Goal: Task Accomplishment & Management: Use online tool/utility

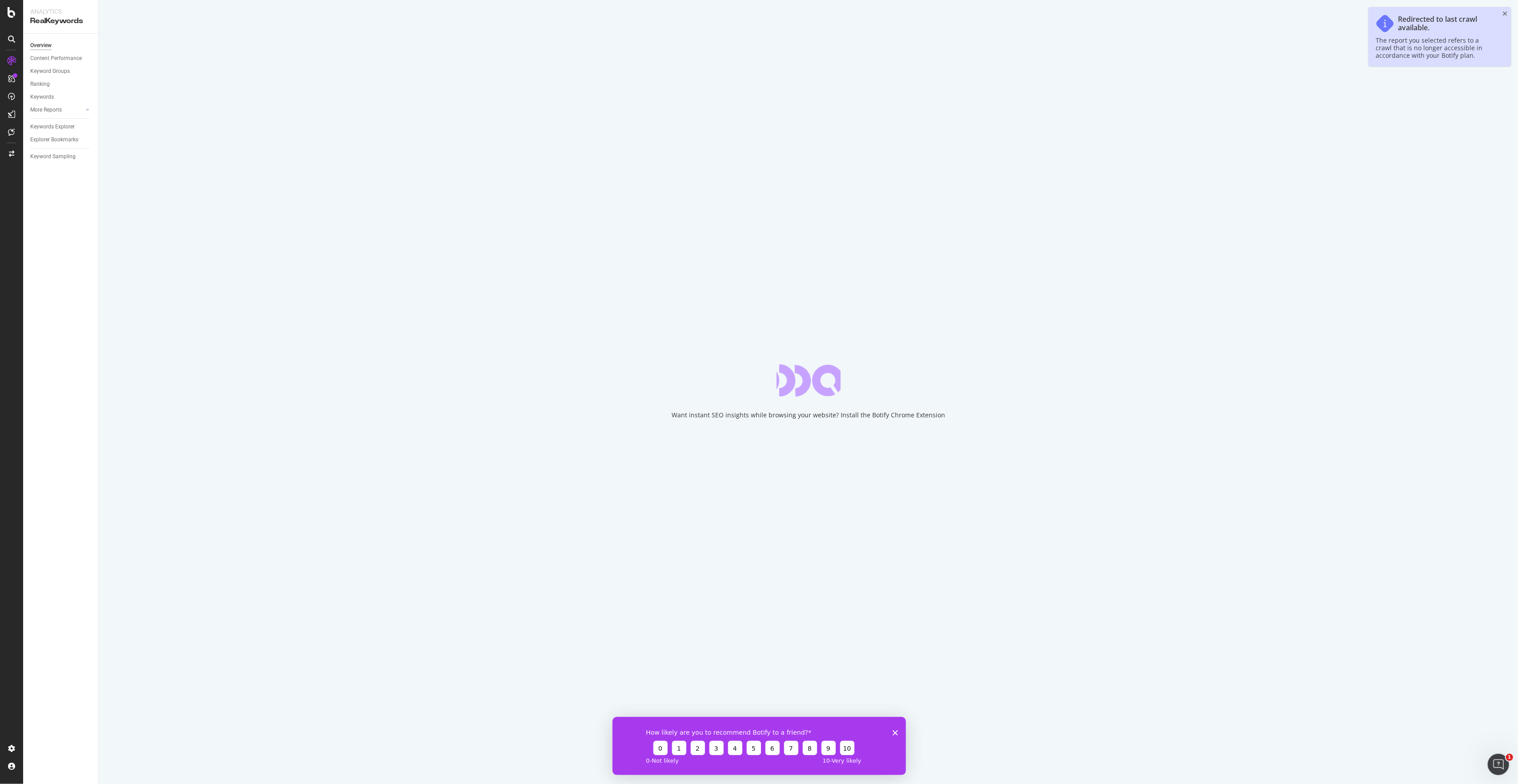
click at [896, 732] on icon "Close survey" at bounding box center [895, 732] width 5 height 5
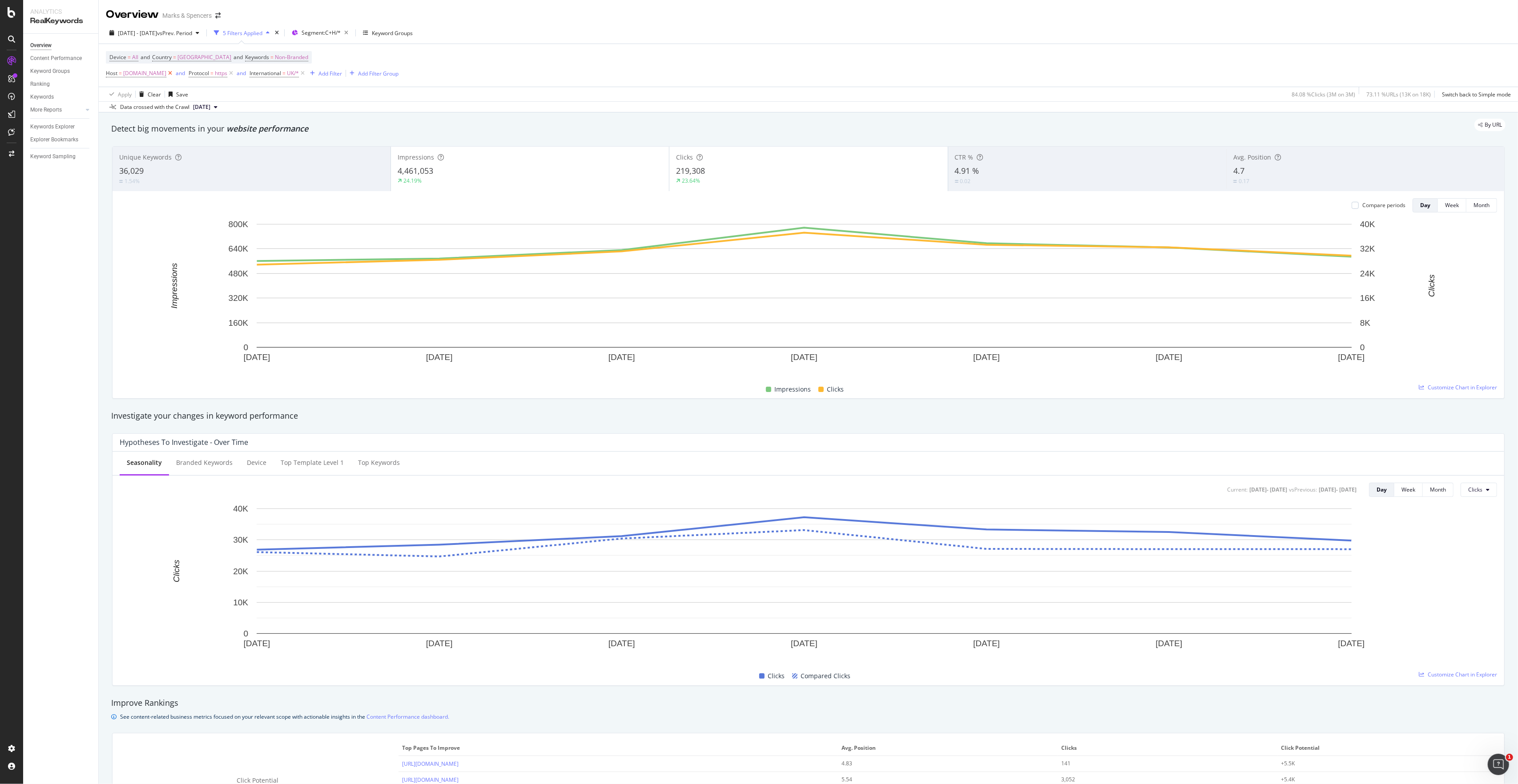
click at [174, 77] on icon at bounding box center [170, 73] width 8 height 9
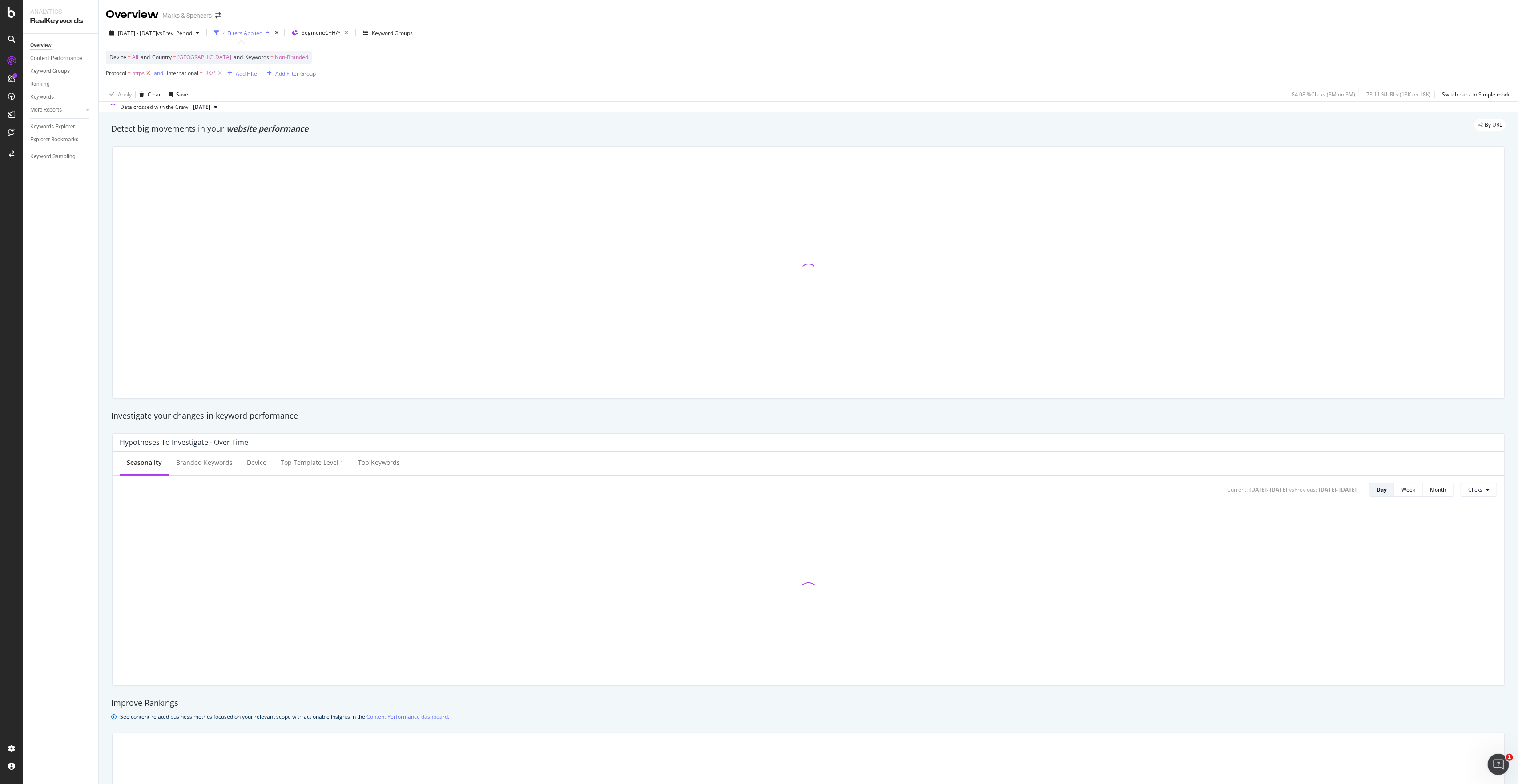
click at [148, 75] on icon at bounding box center [148, 73] width 8 height 9
click at [192, 75] on div "Add Filter" at bounding box center [187, 73] width 24 height 8
click at [223, 80] on input "text" at bounding box center [249, 75] width 138 height 14
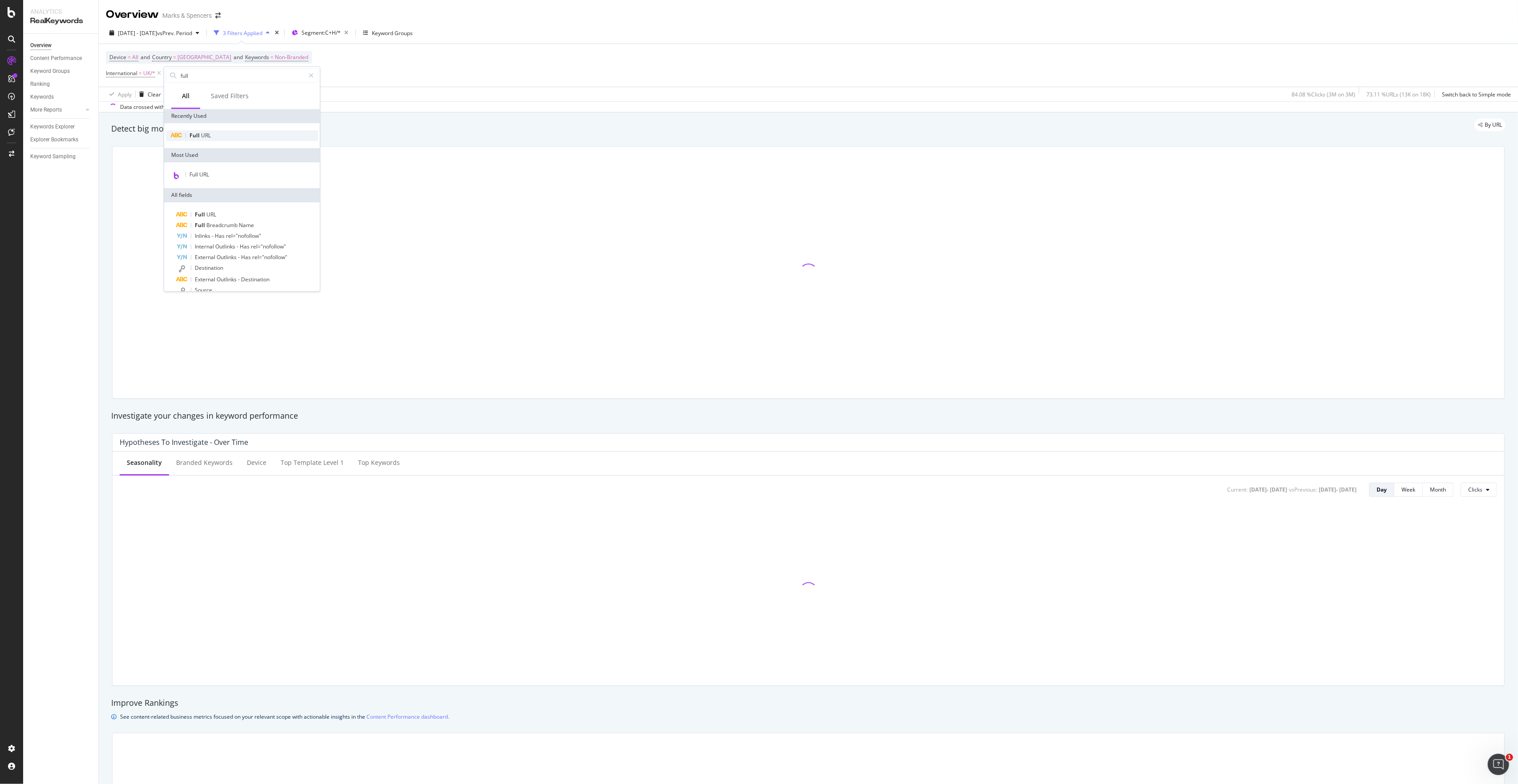
type input "full"
click at [219, 135] on div "Full URL" at bounding box center [242, 135] width 152 height 11
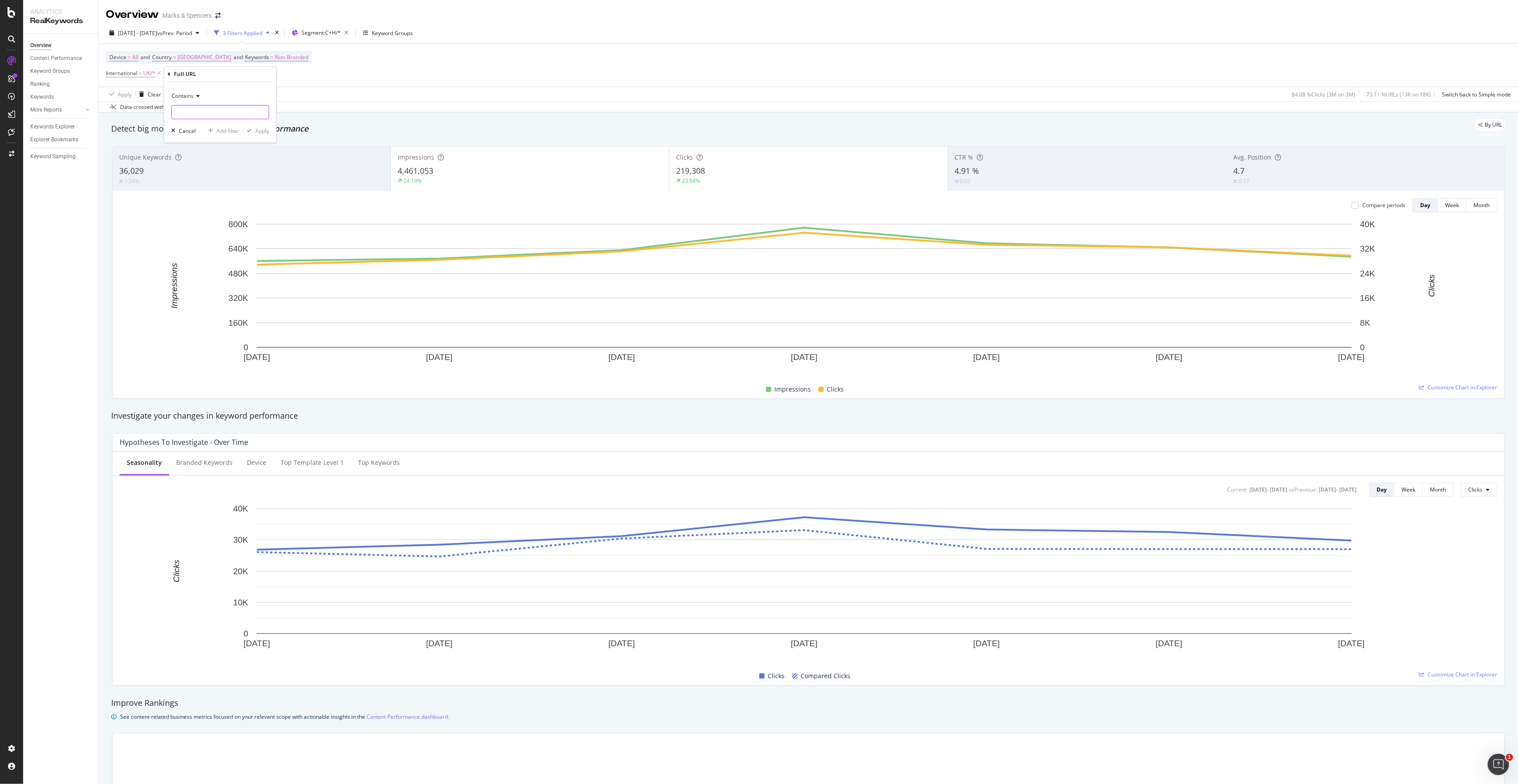
click at [222, 115] on input "text" at bounding box center [220, 112] width 97 height 14
click at [198, 97] on icon at bounding box center [196, 95] width 6 height 5
click at [199, 112] on input "text" at bounding box center [220, 112] width 97 height 14
paste input "[URL][DOMAIN_NAME]"
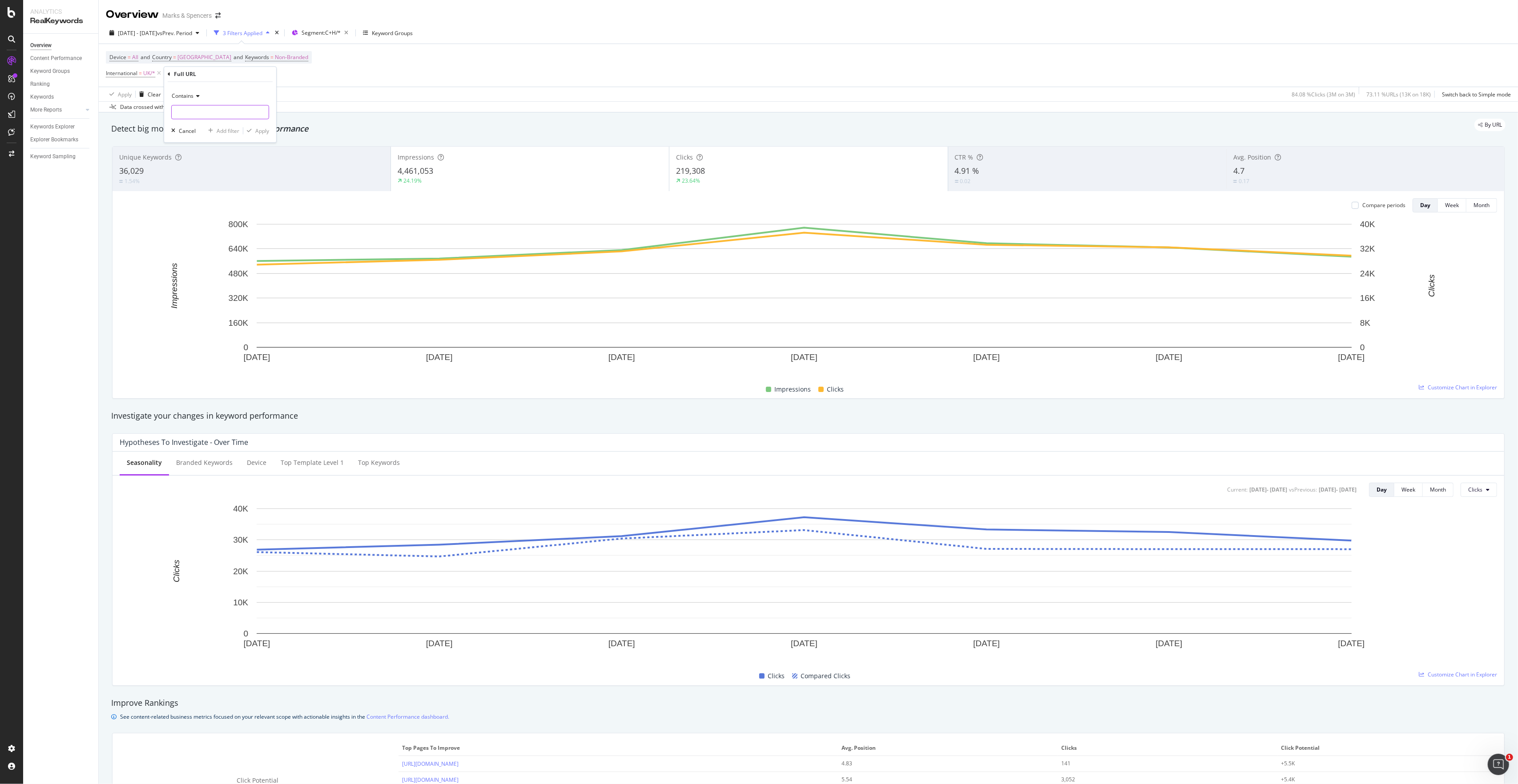
type input "[URL][DOMAIN_NAME]"
click at [266, 129] on div "Apply" at bounding box center [262, 131] width 14 height 8
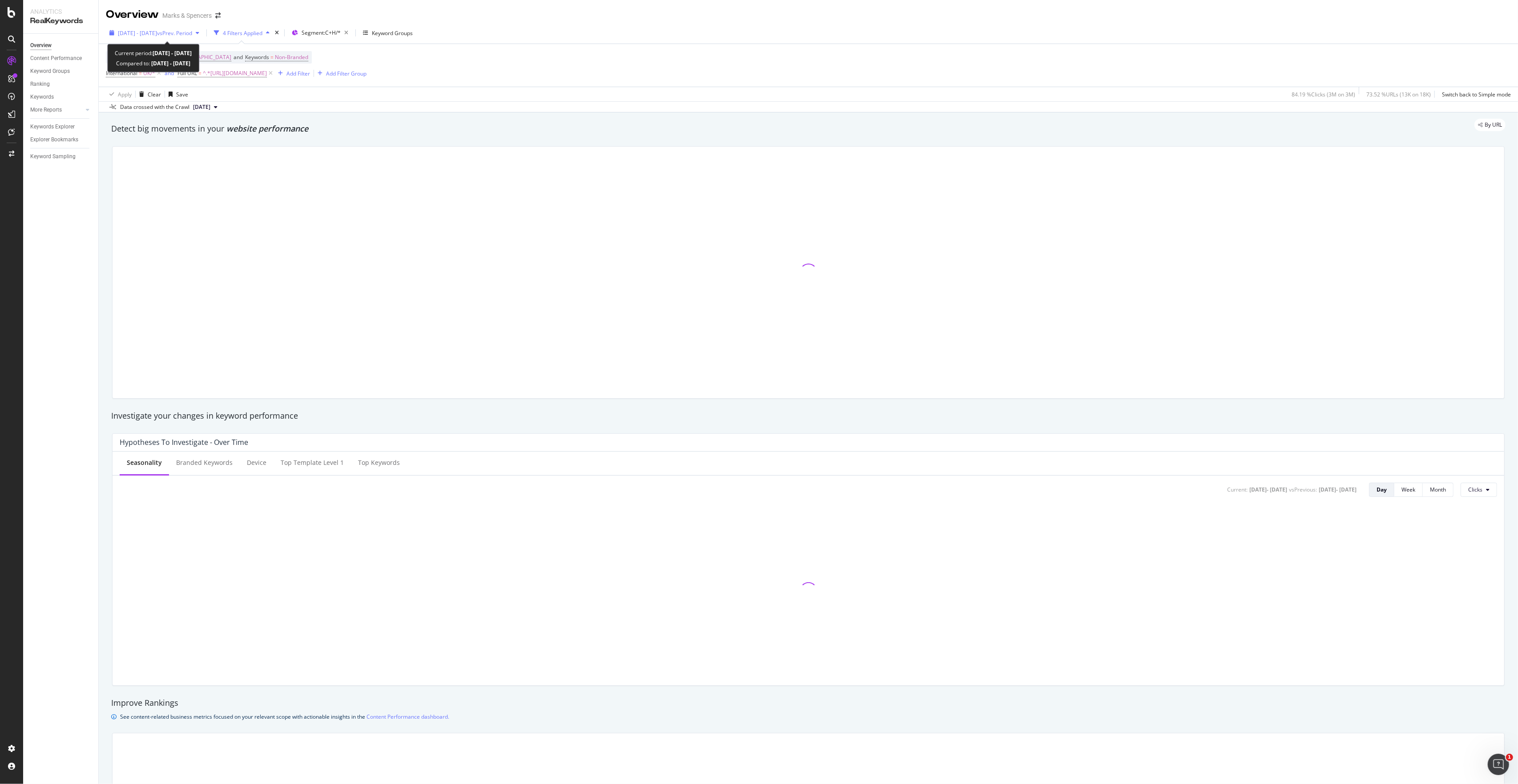
click at [114, 32] on div "button" at bounding box center [112, 32] width 12 height 5
click at [133, 128] on input "[DATE]" at bounding box center [137, 132] width 35 height 12
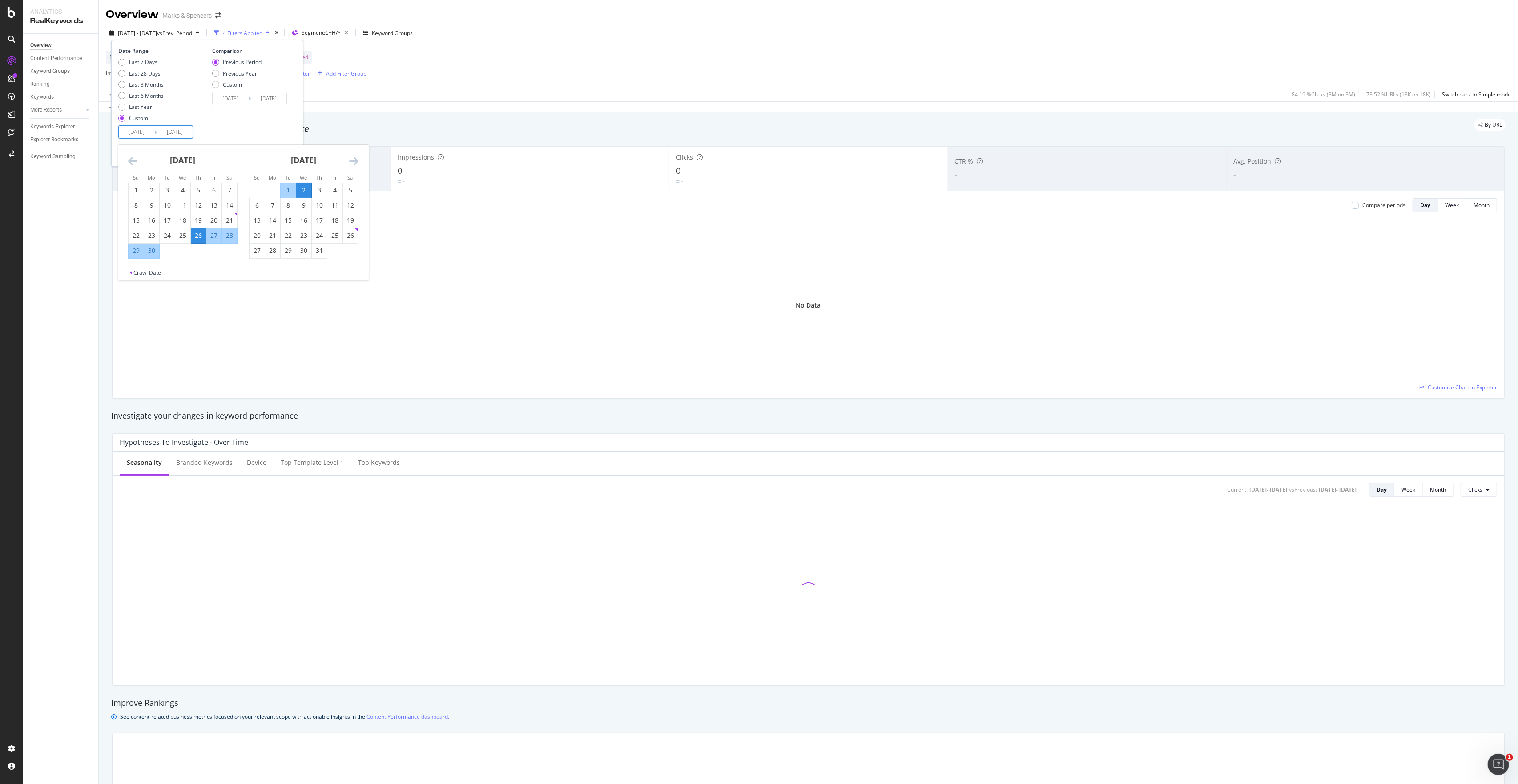
click at [133, 157] on icon "Move backward to switch to the previous month." at bounding box center [133, 161] width 9 height 11
click at [197, 191] on div "1" at bounding box center [199, 190] width 15 height 9
type input "[DATE]"
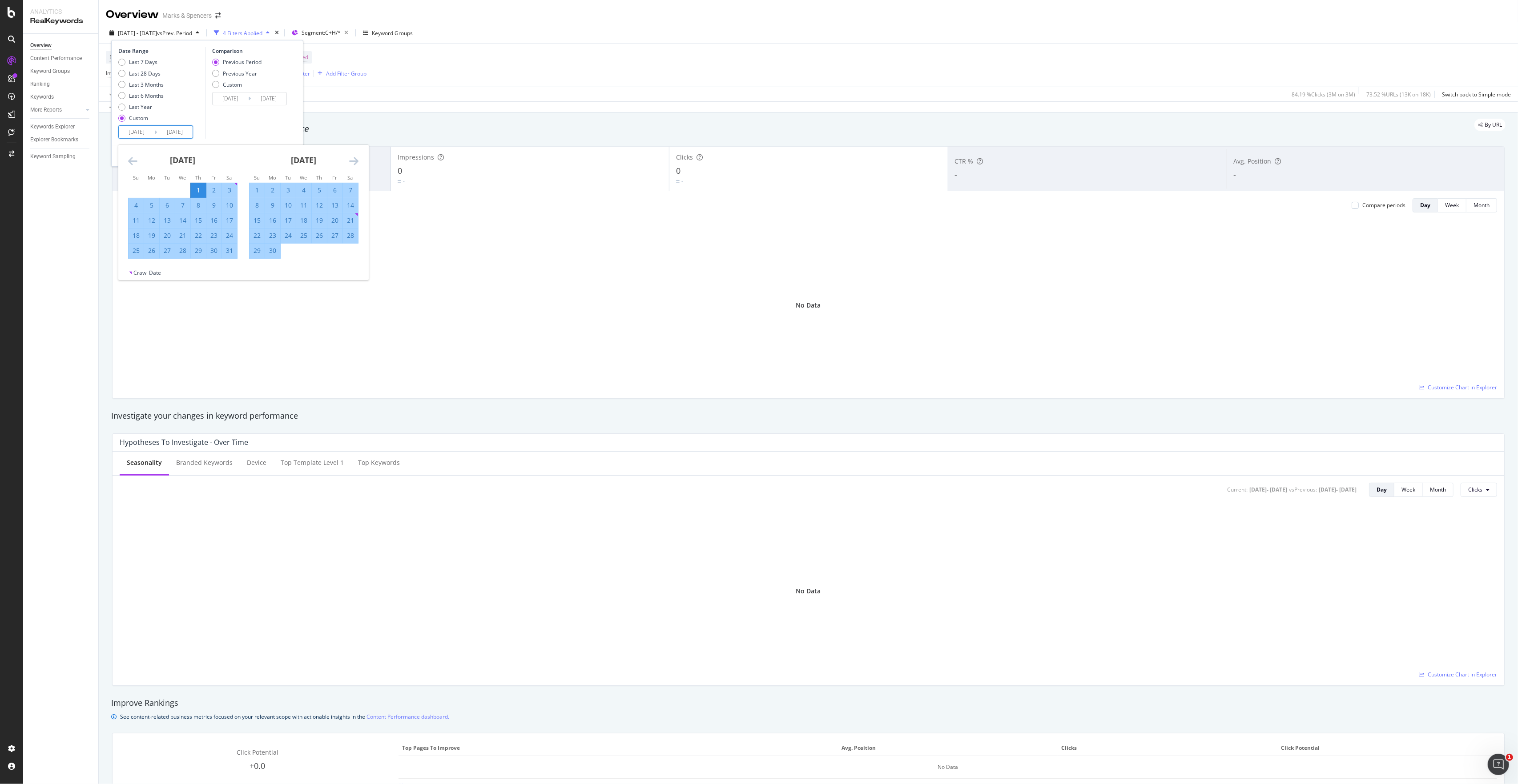
click at [351, 162] on icon "Move forward to switch to the next month." at bounding box center [354, 161] width 9 height 11
click at [351, 162] on icon "Move forward to switch to the next month." at bounding box center [354, 161] width 9 height 11
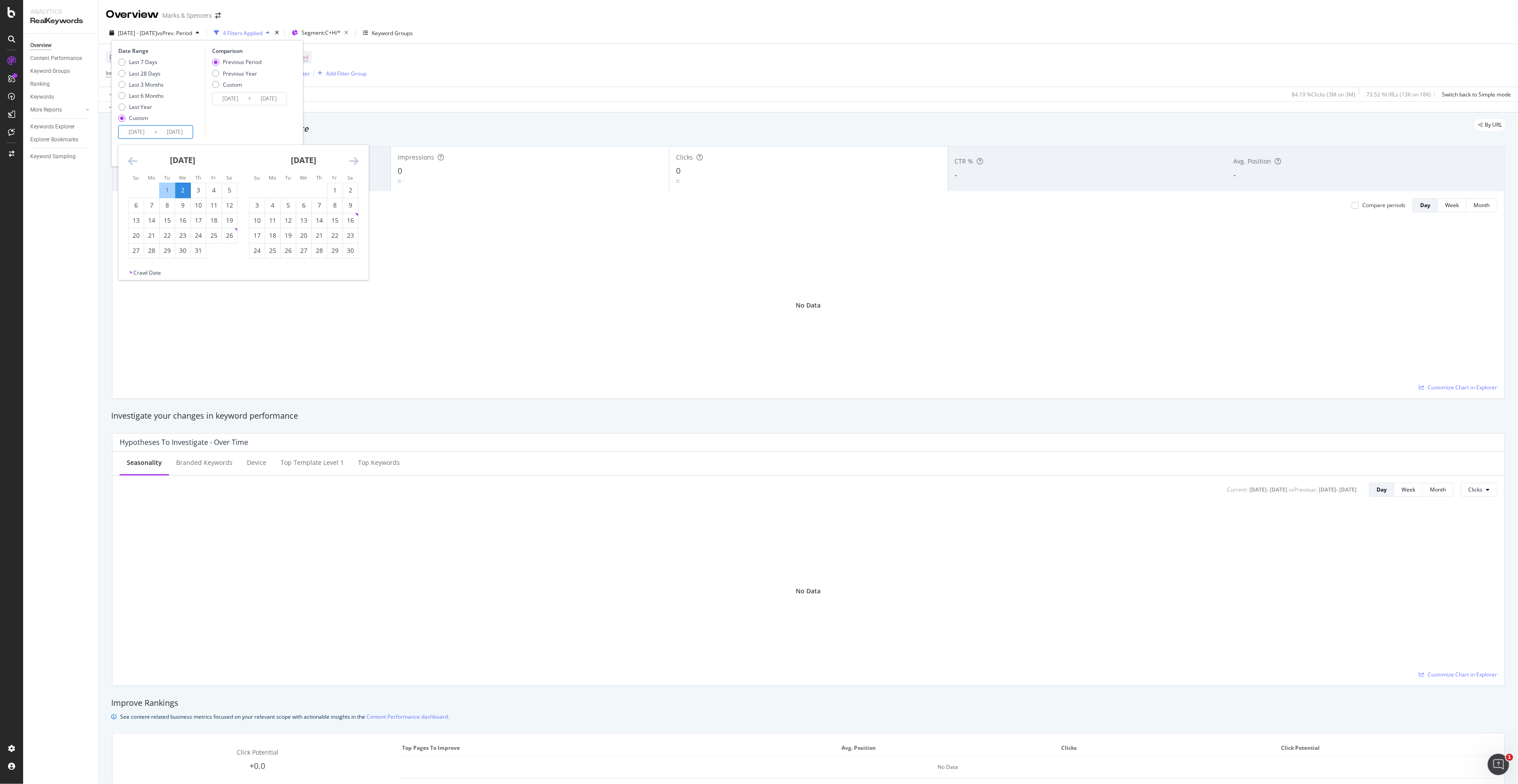
click at [351, 162] on icon "Move forward to switch to the next month." at bounding box center [354, 161] width 9 height 11
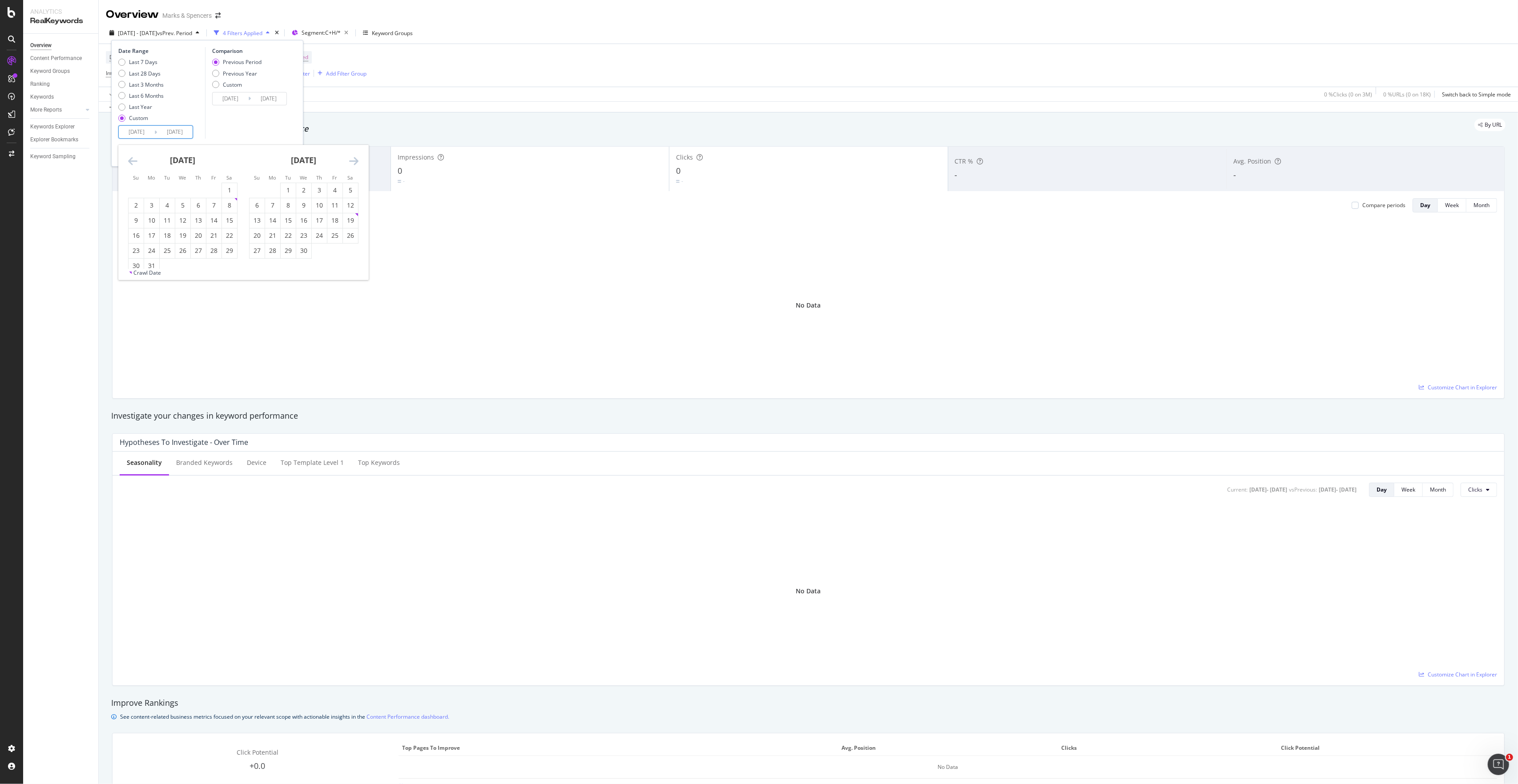
click at [351, 162] on icon "Move forward to switch to the next month." at bounding box center [354, 161] width 9 height 11
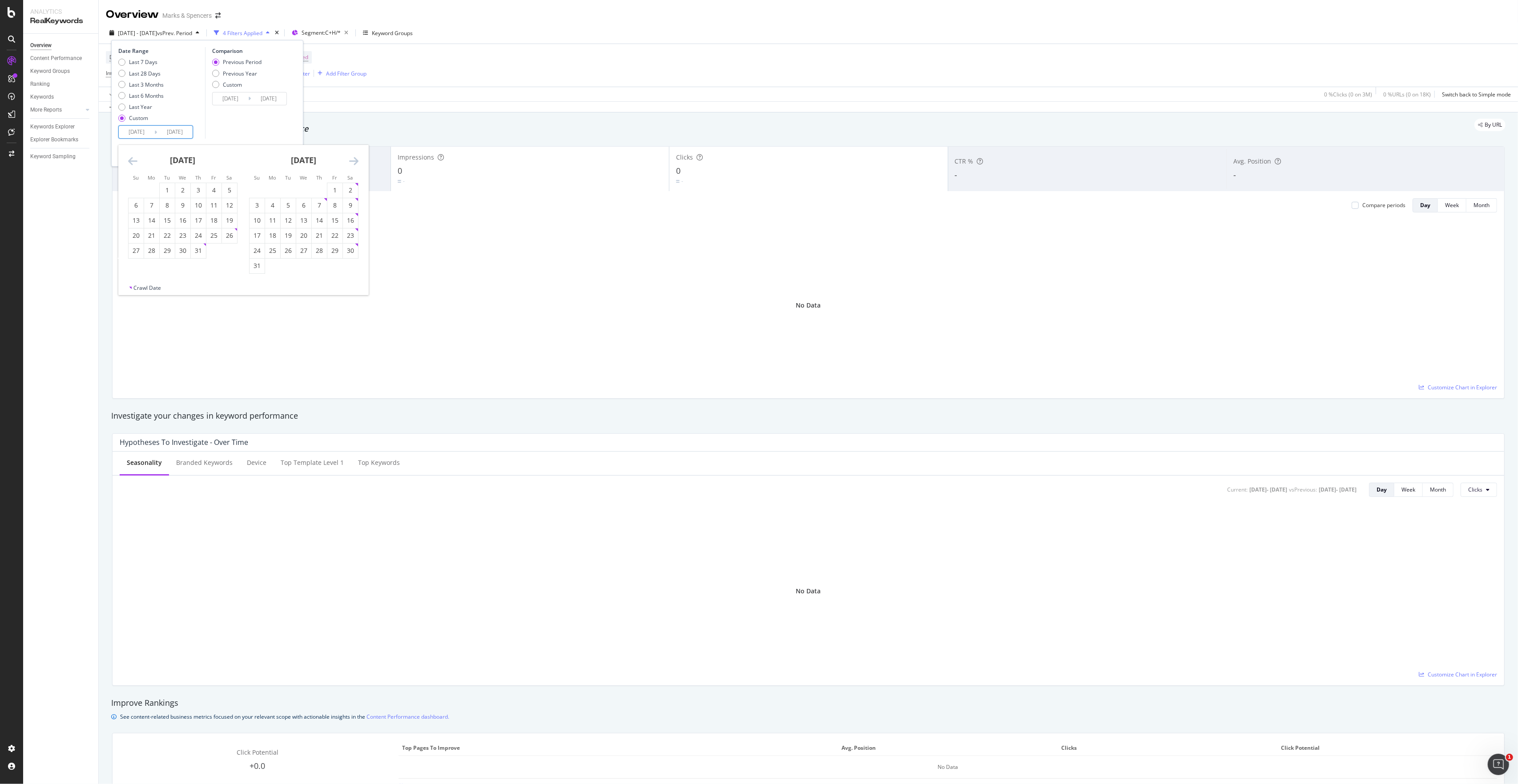
click at [351, 162] on icon "Move forward to switch to the next month." at bounding box center [354, 161] width 9 height 11
click at [352, 162] on icon "Move forward to switch to the next month." at bounding box center [354, 161] width 9 height 11
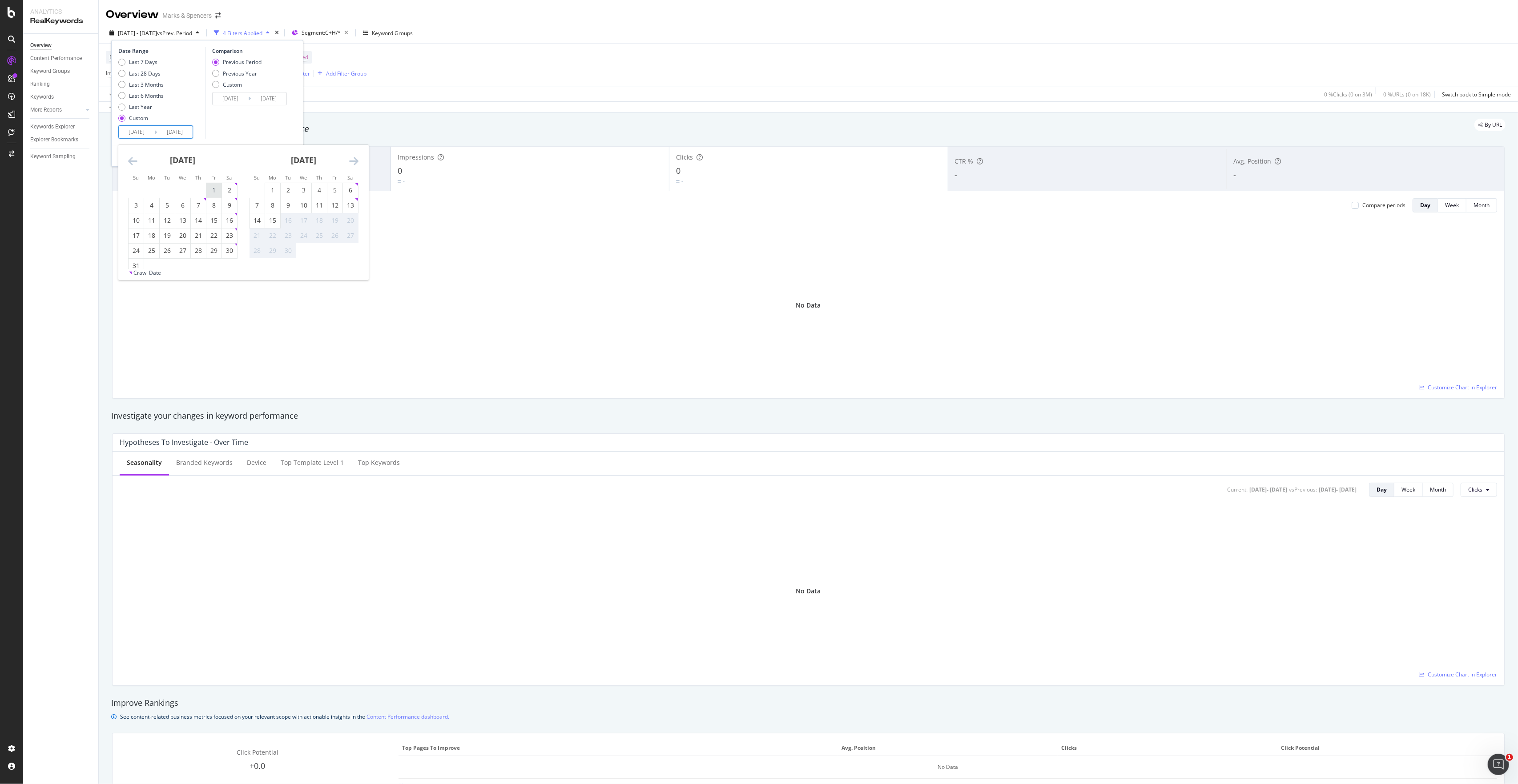
click at [216, 190] on div "1" at bounding box center [214, 190] width 15 height 9
type input "[DATE]"
click at [127, 132] on input "[DATE]" at bounding box center [137, 132] width 35 height 12
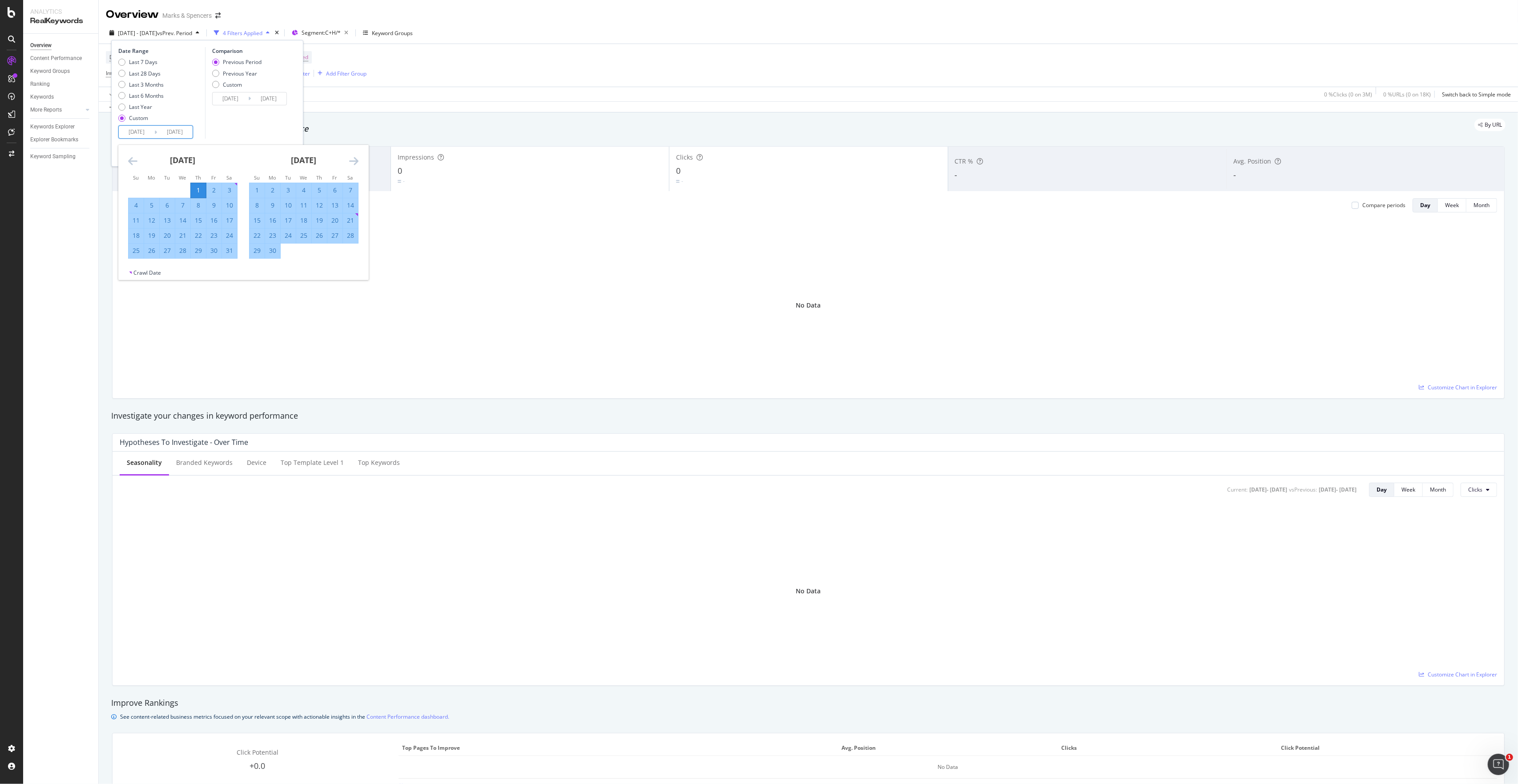
click at [353, 164] on icon "Move forward to switch to the next month." at bounding box center [354, 161] width 9 height 11
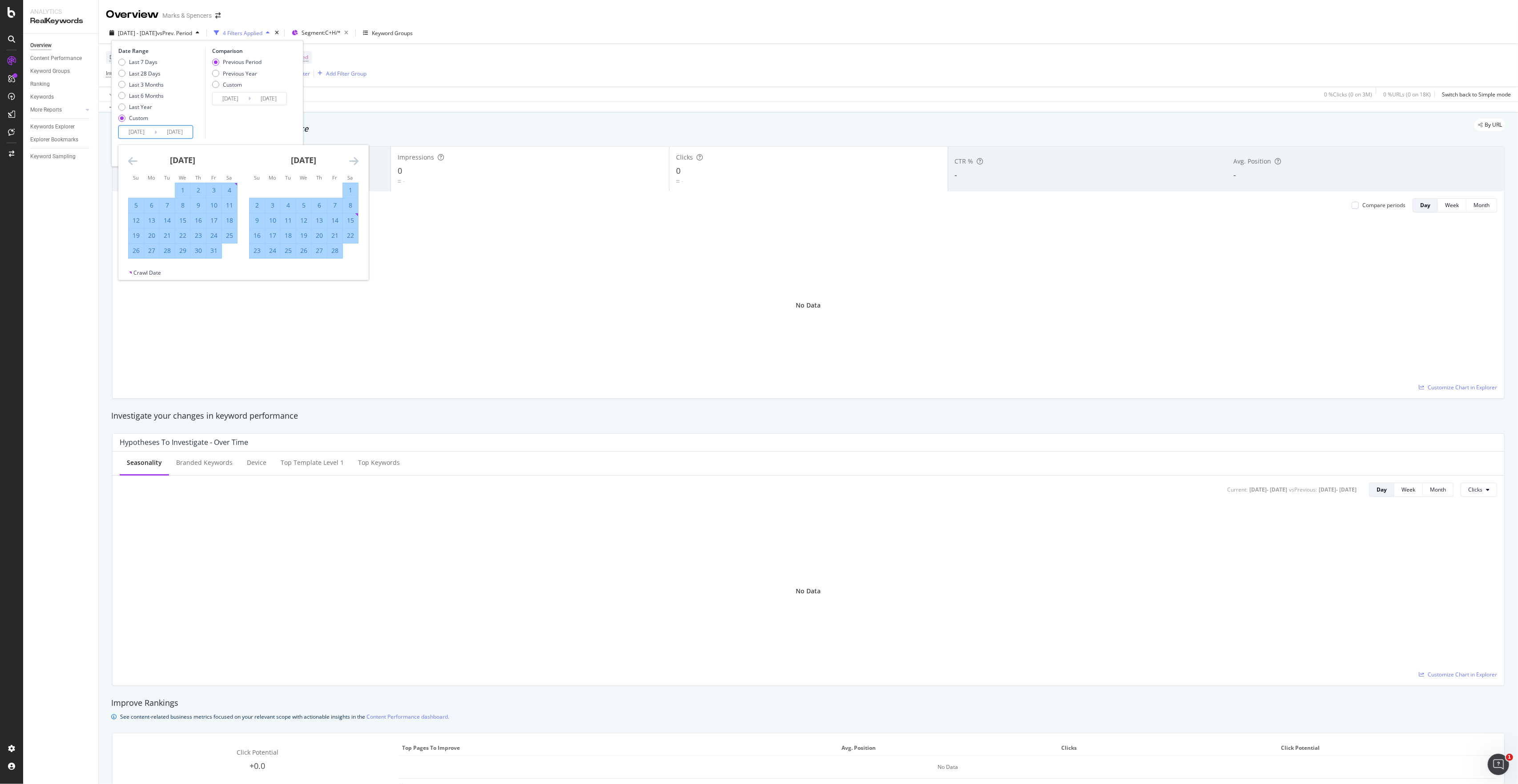
click at [353, 164] on icon "Move forward to switch to the next month." at bounding box center [354, 161] width 9 height 11
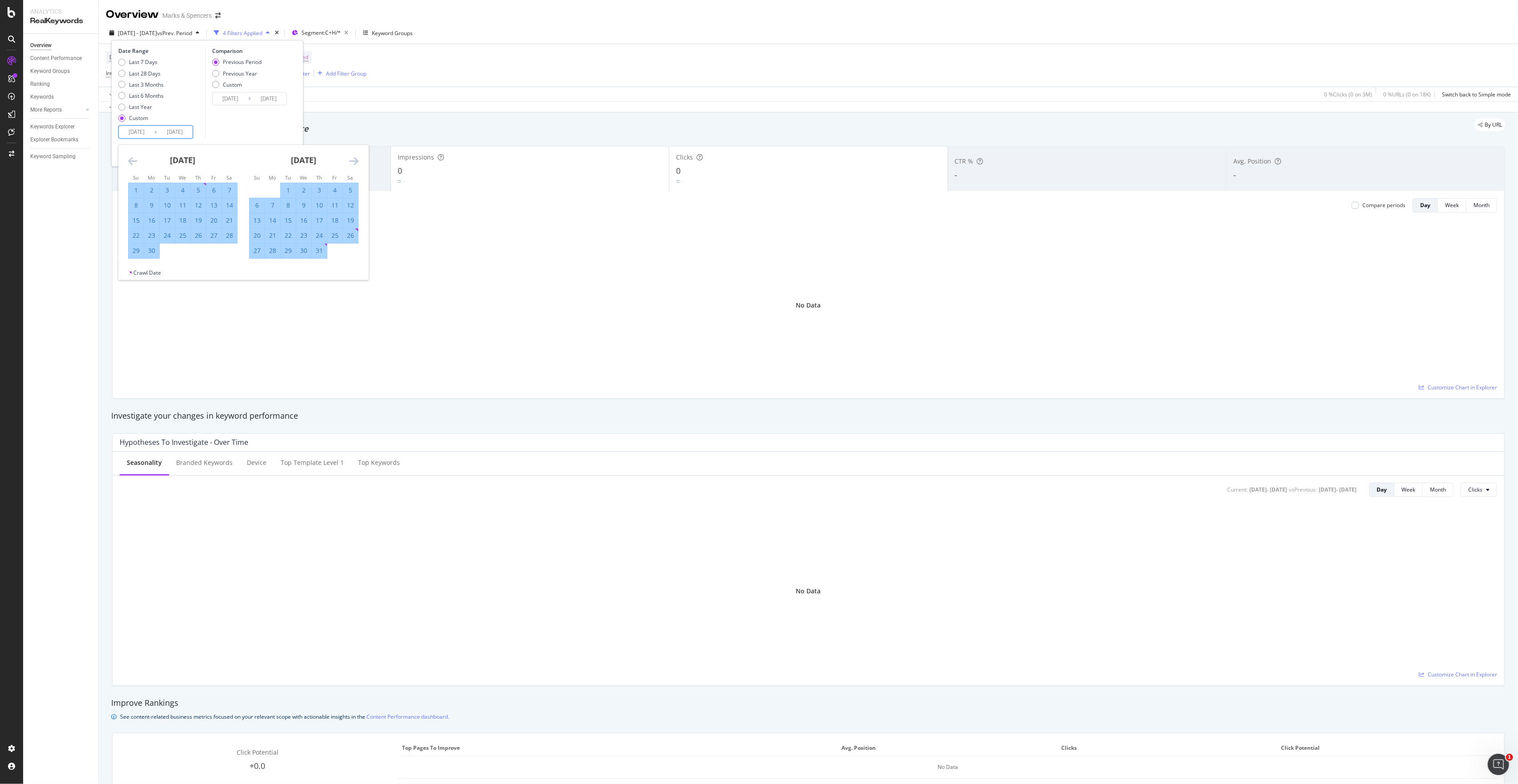
click at [353, 164] on icon "Move forward to switch to the next month." at bounding box center [354, 161] width 9 height 11
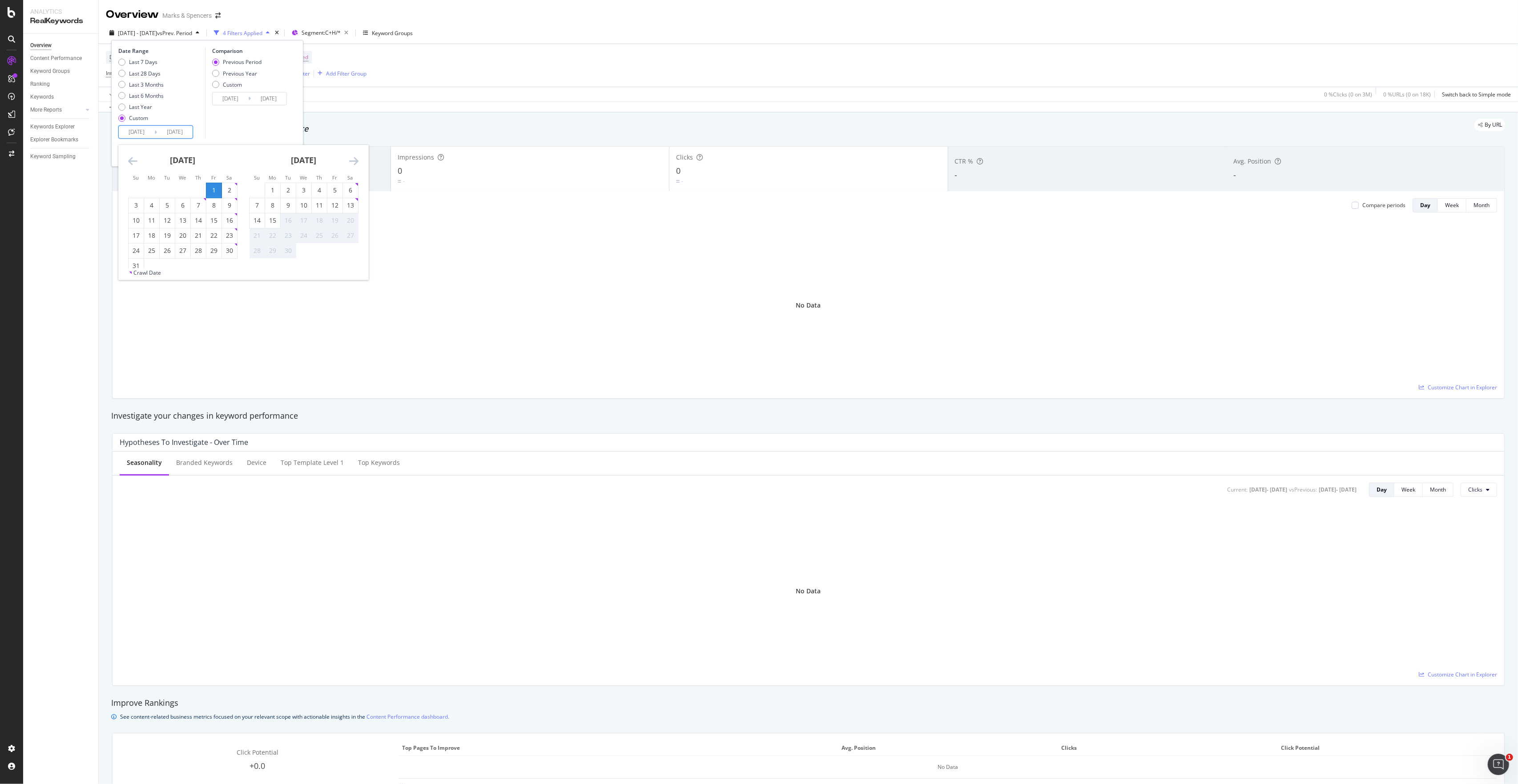
click at [214, 187] on div "1" at bounding box center [214, 190] width 15 height 9
type input "[DATE]"
click at [271, 217] on div "15" at bounding box center [273, 220] width 15 height 9
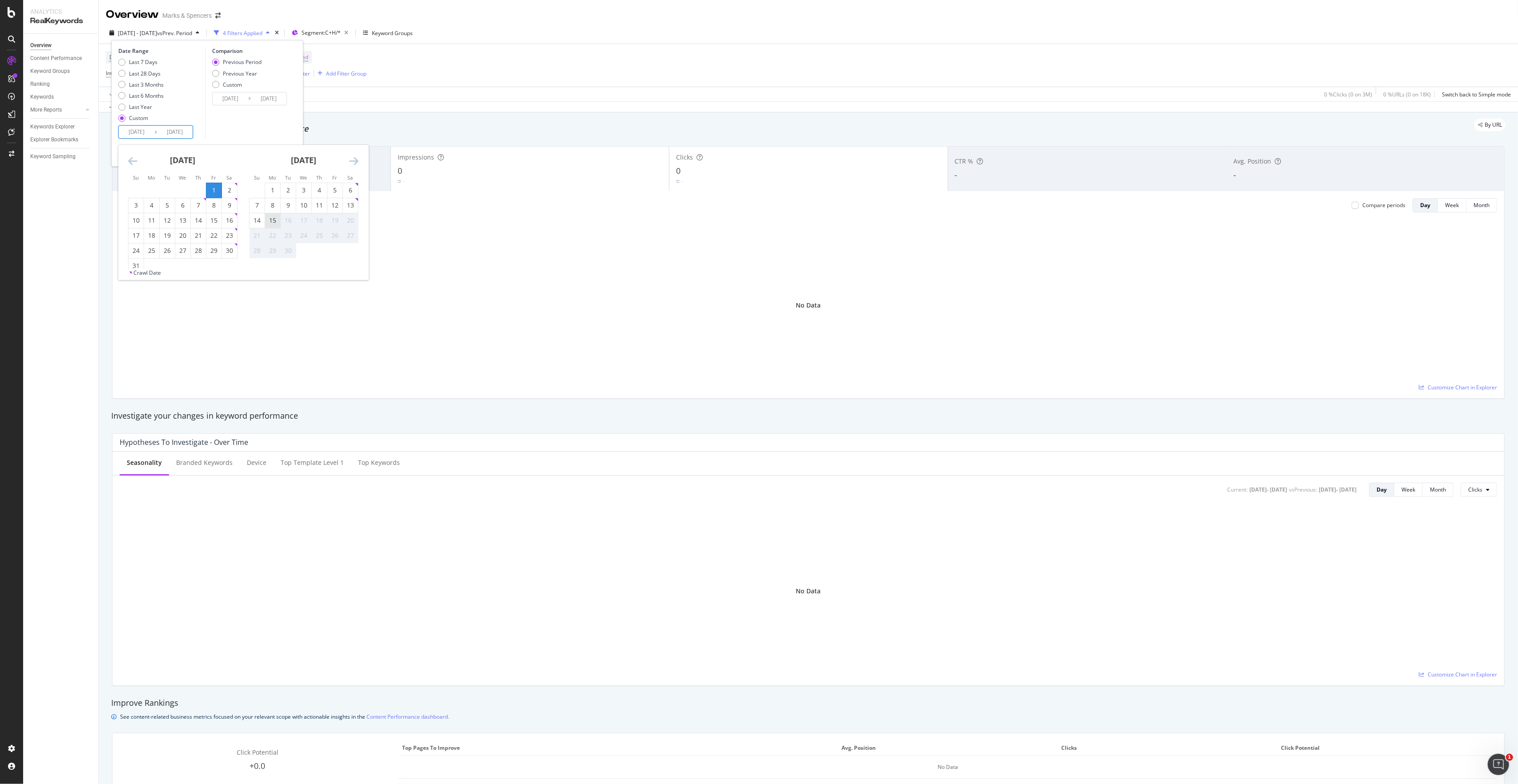
type input "[DATE]"
click at [134, 133] on input "[DATE]" at bounding box center [137, 132] width 35 height 12
click at [276, 123] on div "Comparison Previous Period Previous Year Custom [DATE] Navigate forward to inte…" at bounding box center [247, 92] width 84 height 91
click at [252, 77] on div "Previous Year" at bounding box center [240, 73] width 34 height 8
type input "[DATE]"
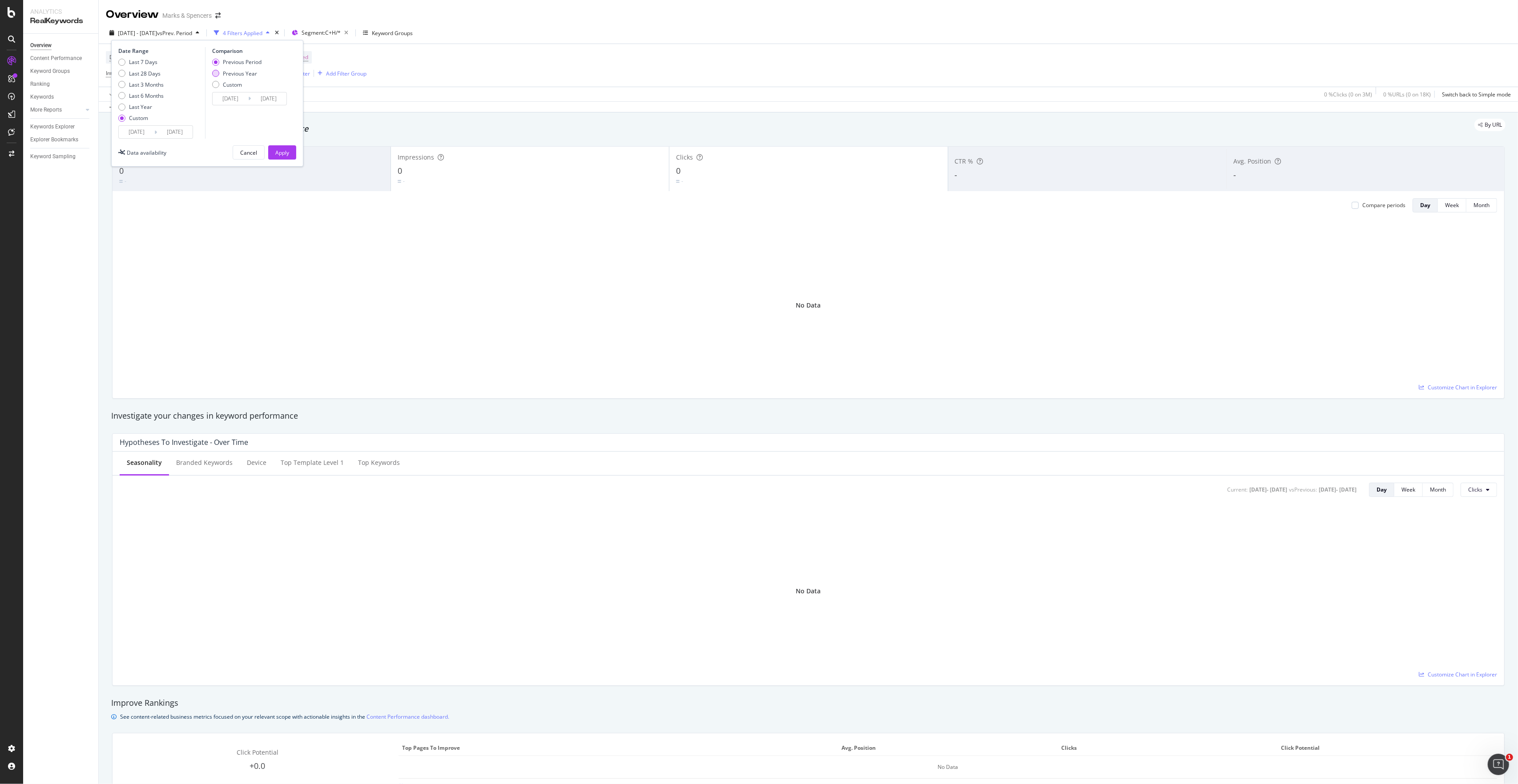
type input "[DATE]"
click at [275, 146] on button "Apply" at bounding box center [282, 153] width 28 height 14
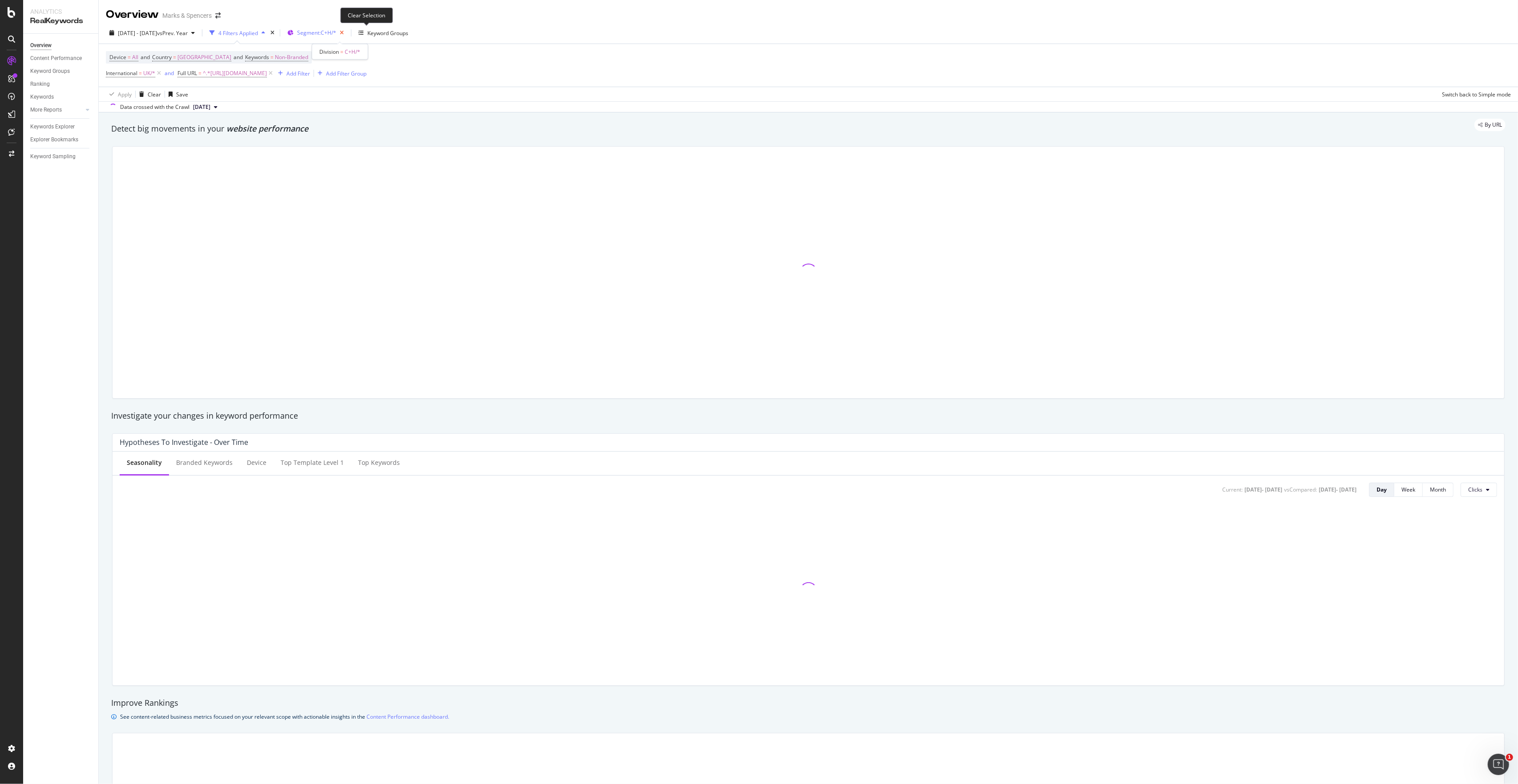
click at [347, 34] on icon "button" at bounding box center [342, 32] width 11 height 12
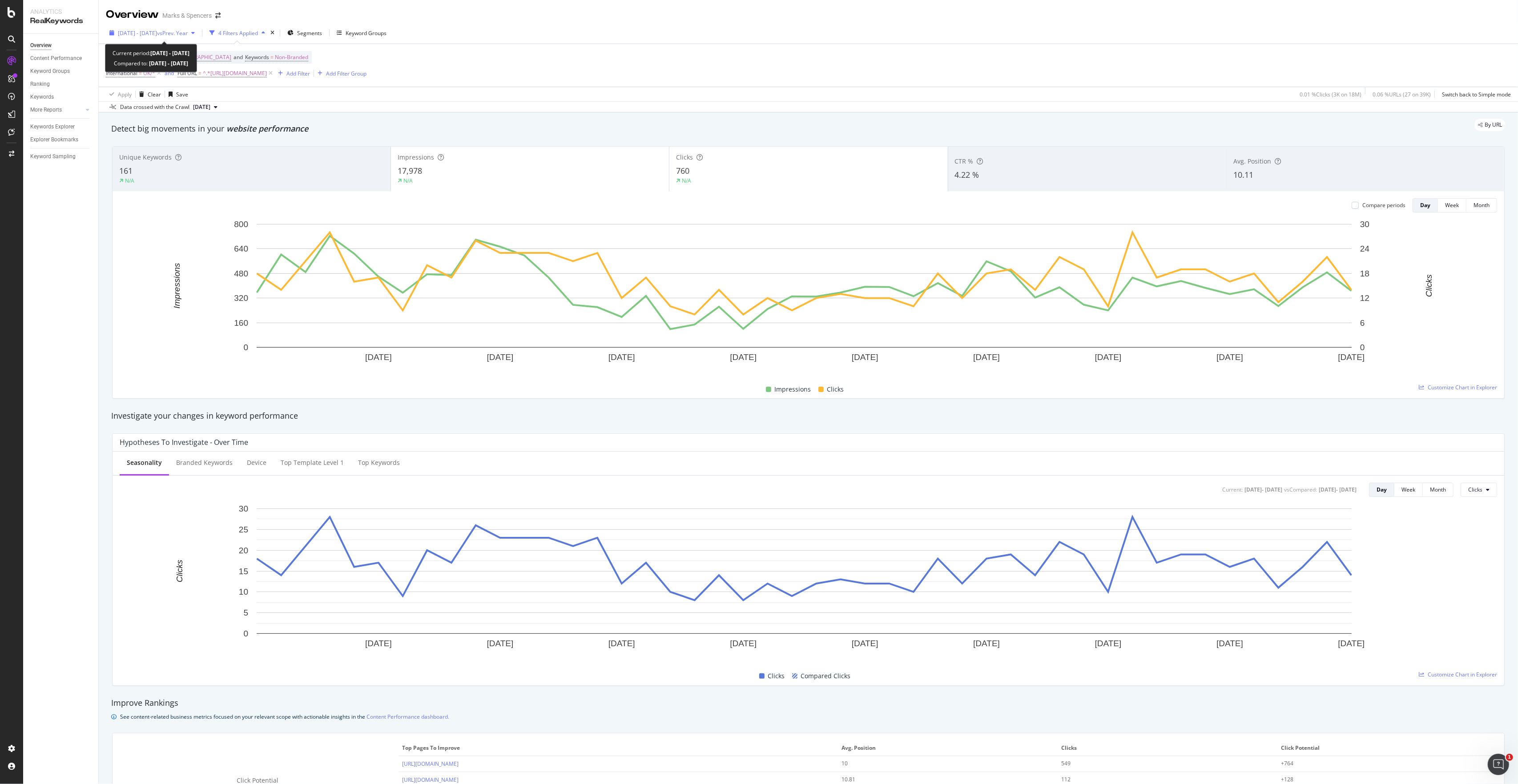
click at [139, 35] on span "[DATE] - [DATE]" at bounding box center [137, 33] width 39 height 8
click at [248, 62] on div "Previous Period" at bounding box center [242, 62] width 39 height 8
type input "[DATE]"
click at [282, 148] on div "Apply" at bounding box center [282, 153] width 14 height 14
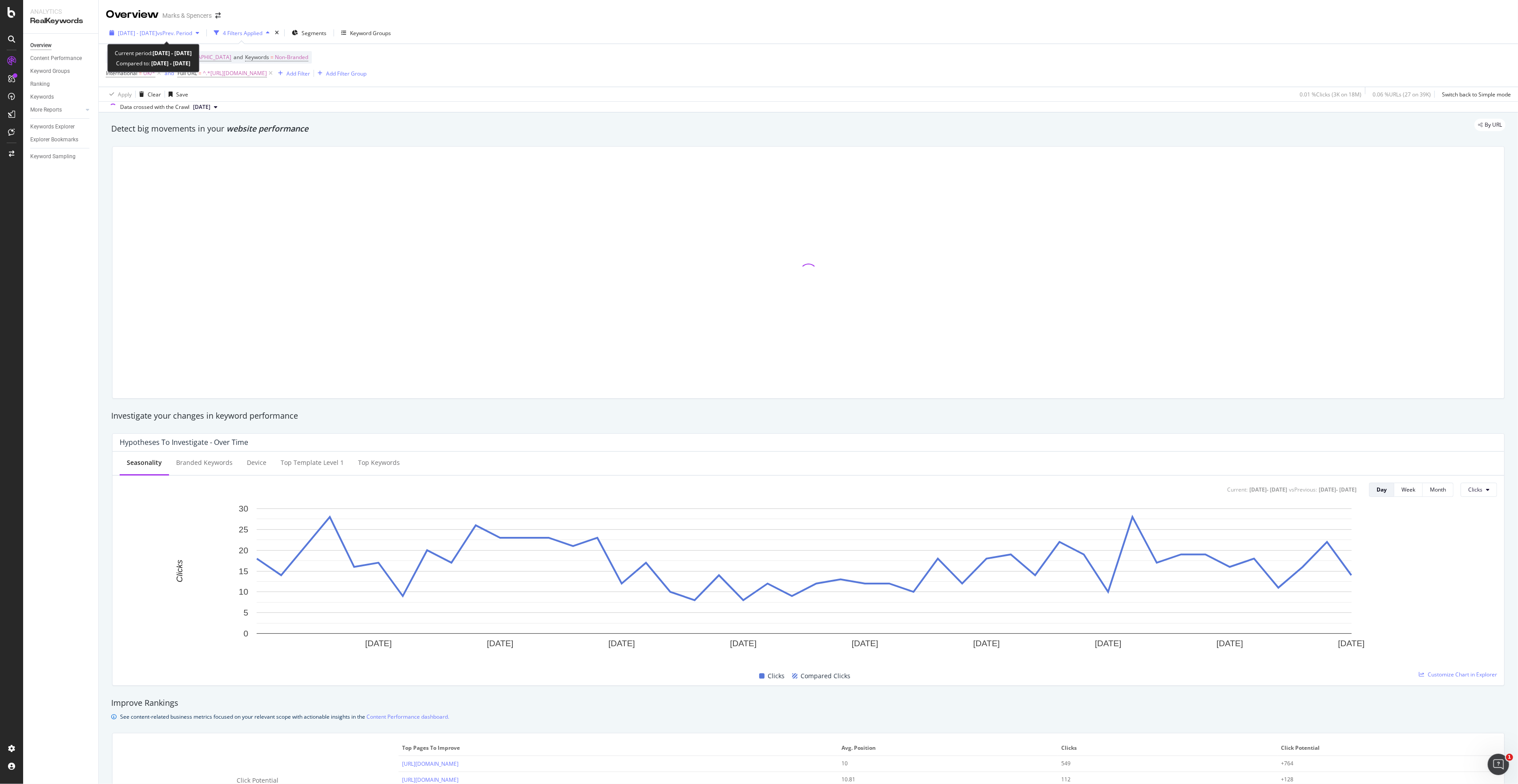
click at [111, 32] on icon "button" at bounding box center [112, 32] width 5 height 5
click at [134, 130] on input "[DATE]" at bounding box center [137, 132] width 35 height 12
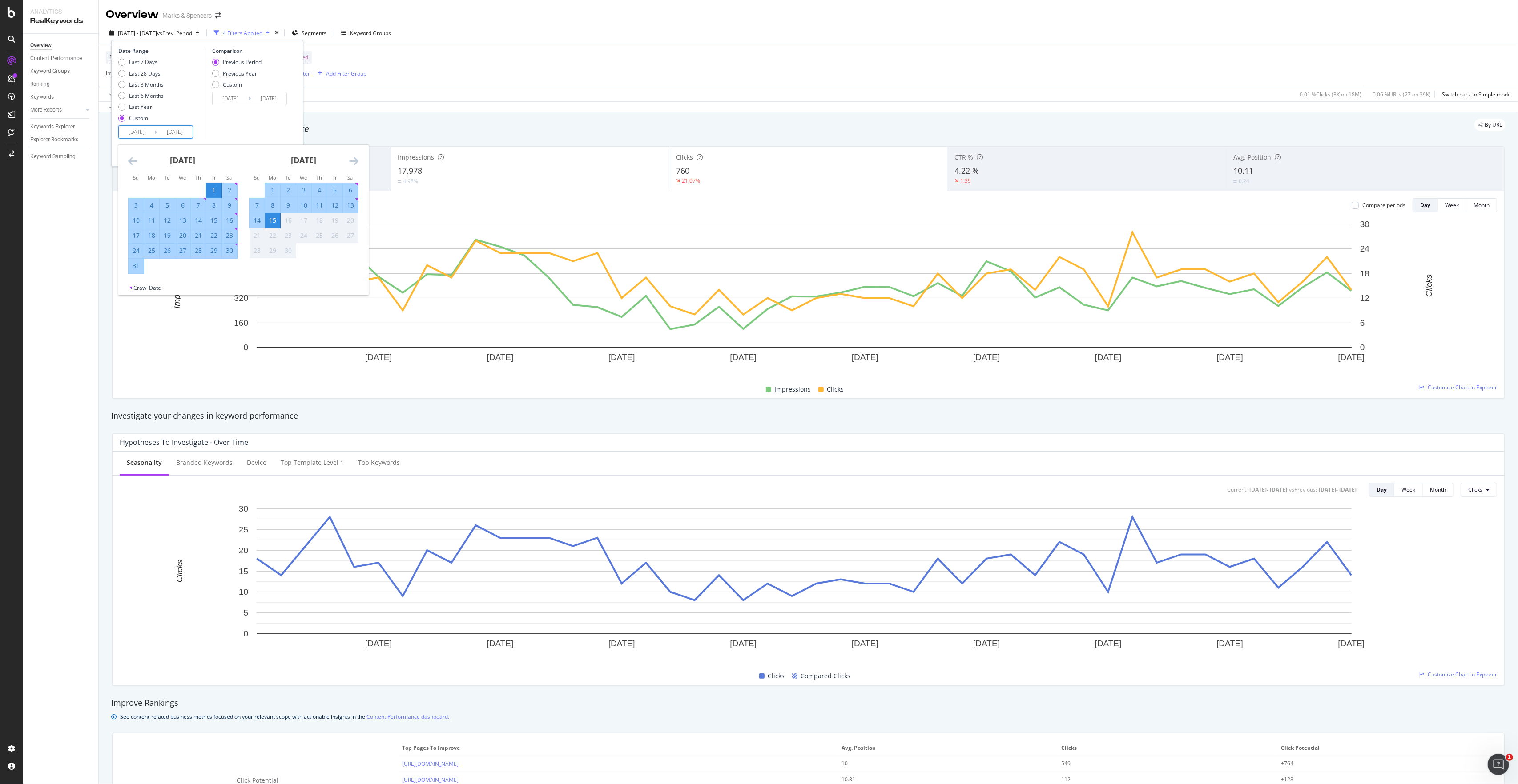
click at [199, 253] on div "28" at bounding box center [199, 250] width 15 height 9
type input "[DATE]"
click at [276, 219] on div "15" at bounding box center [273, 220] width 15 height 9
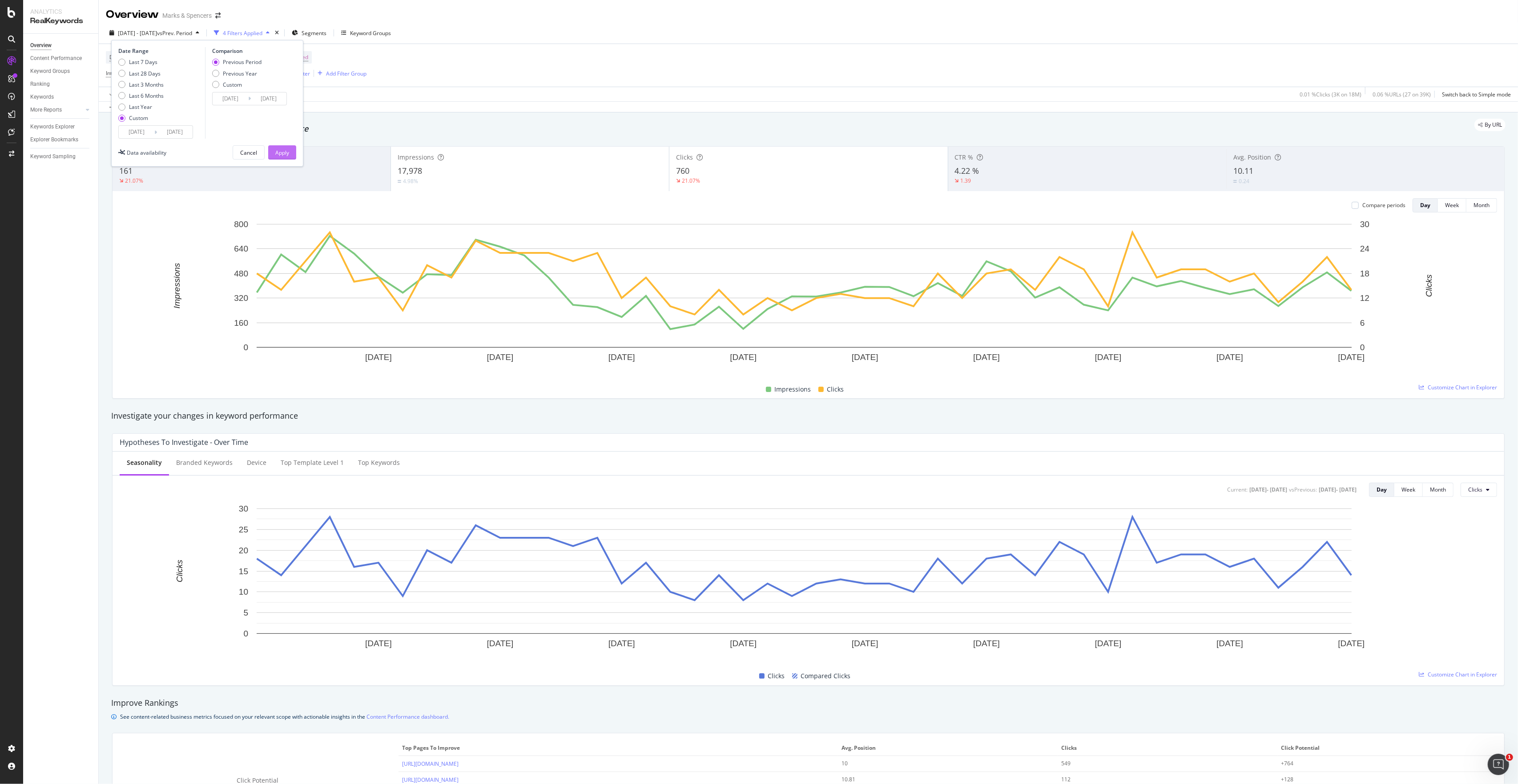
click at [283, 155] on div "Apply" at bounding box center [282, 153] width 14 height 8
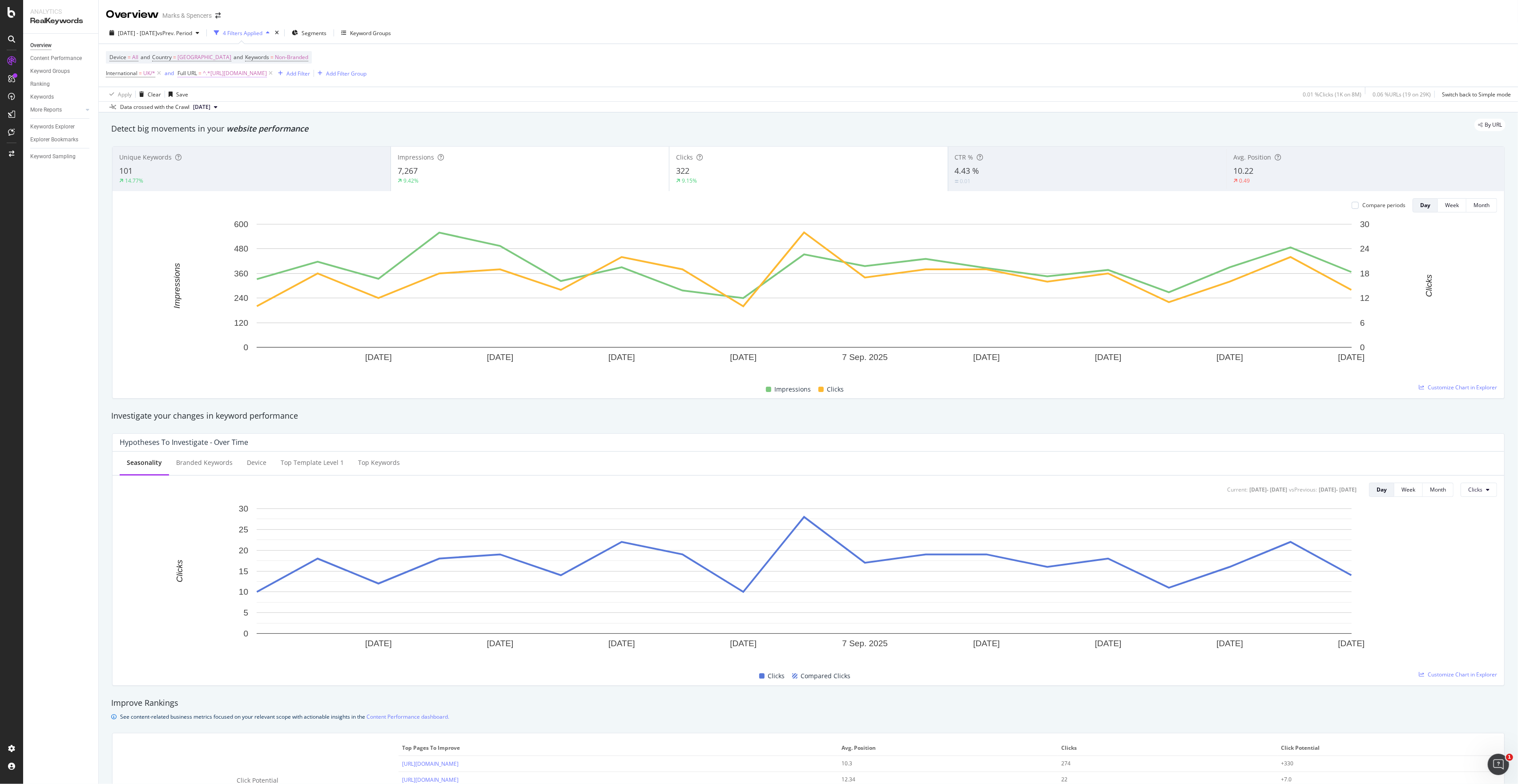
click at [267, 78] on span "^.*[URL][DOMAIN_NAME]" at bounding box center [235, 73] width 64 height 12
click at [246, 107] on input "[URL][DOMAIN_NAME]" at bounding box center [228, 111] width 84 height 14
paste input "id"
type input "[URL][DOMAIN_NAME]"
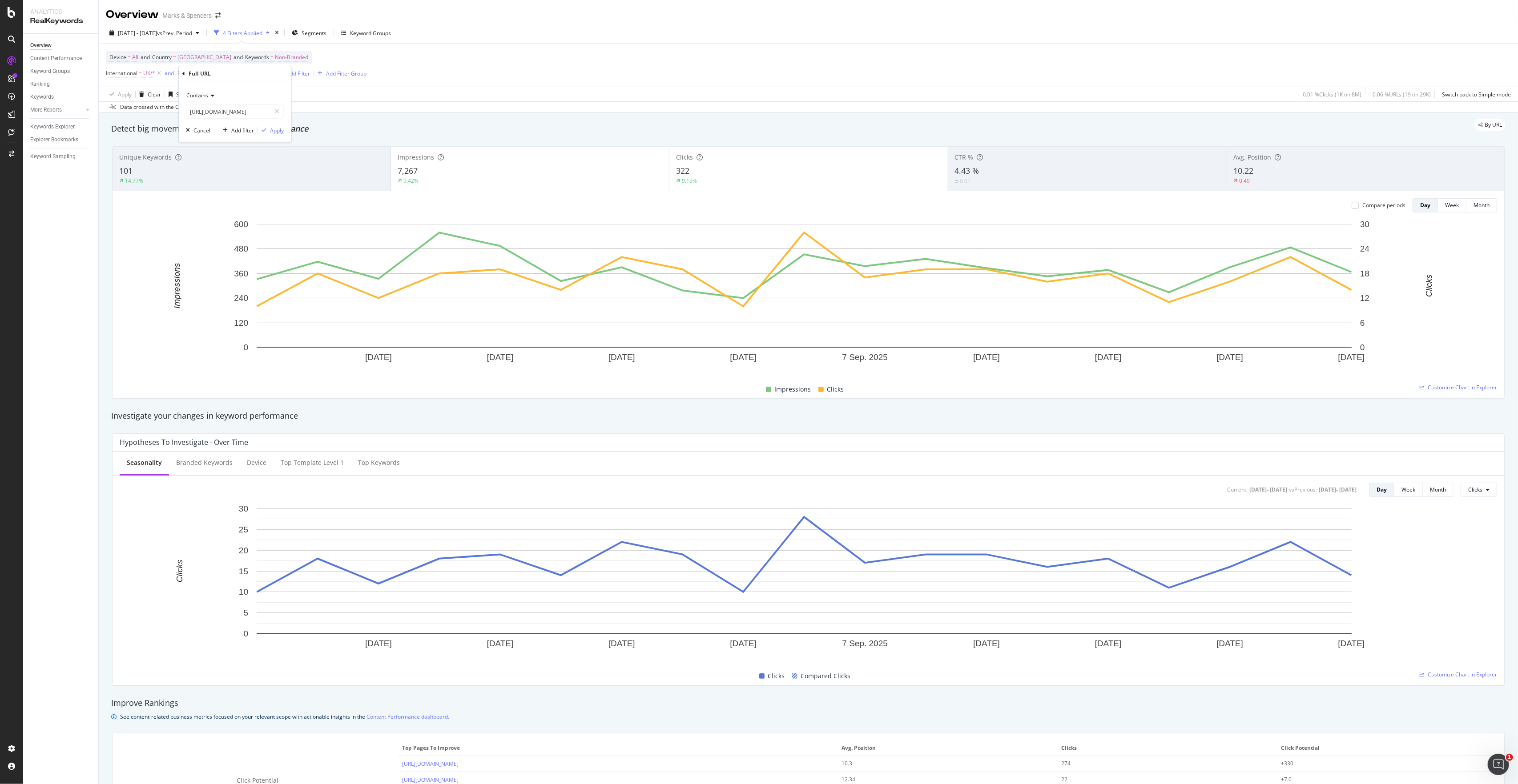
scroll to position [0, 0]
click at [279, 130] on div "Apply" at bounding box center [276, 130] width 14 height 8
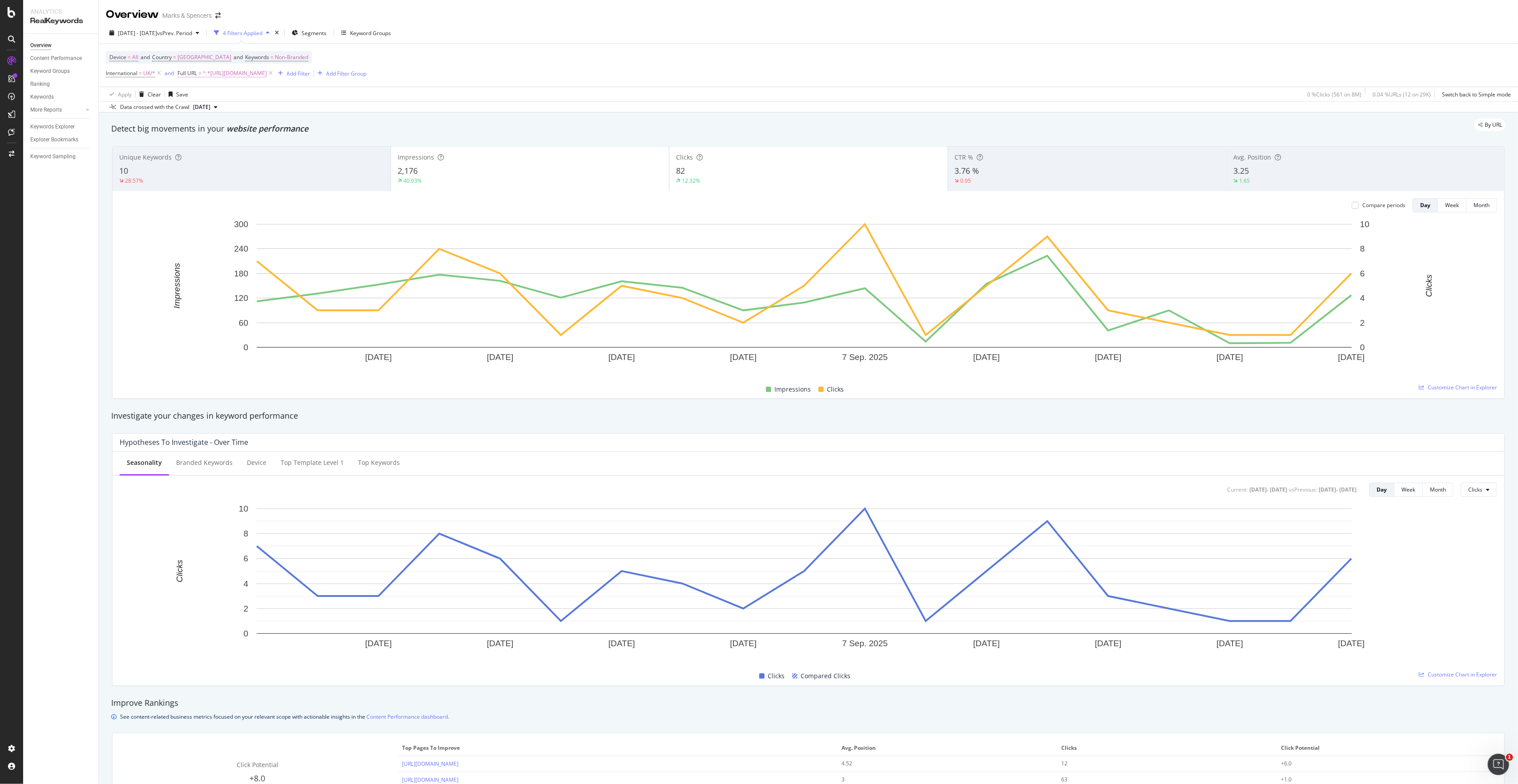
click at [267, 77] on span "^.*[URL][DOMAIN_NAME]" at bounding box center [235, 73] width 64 height 12
click at [248, 115] on input "[URL][DOMAIN_NAME]" at bounding box center [228, 111] width 84 height 14
paste input "text"
type input "[URL][DOMAIN_NAME]"
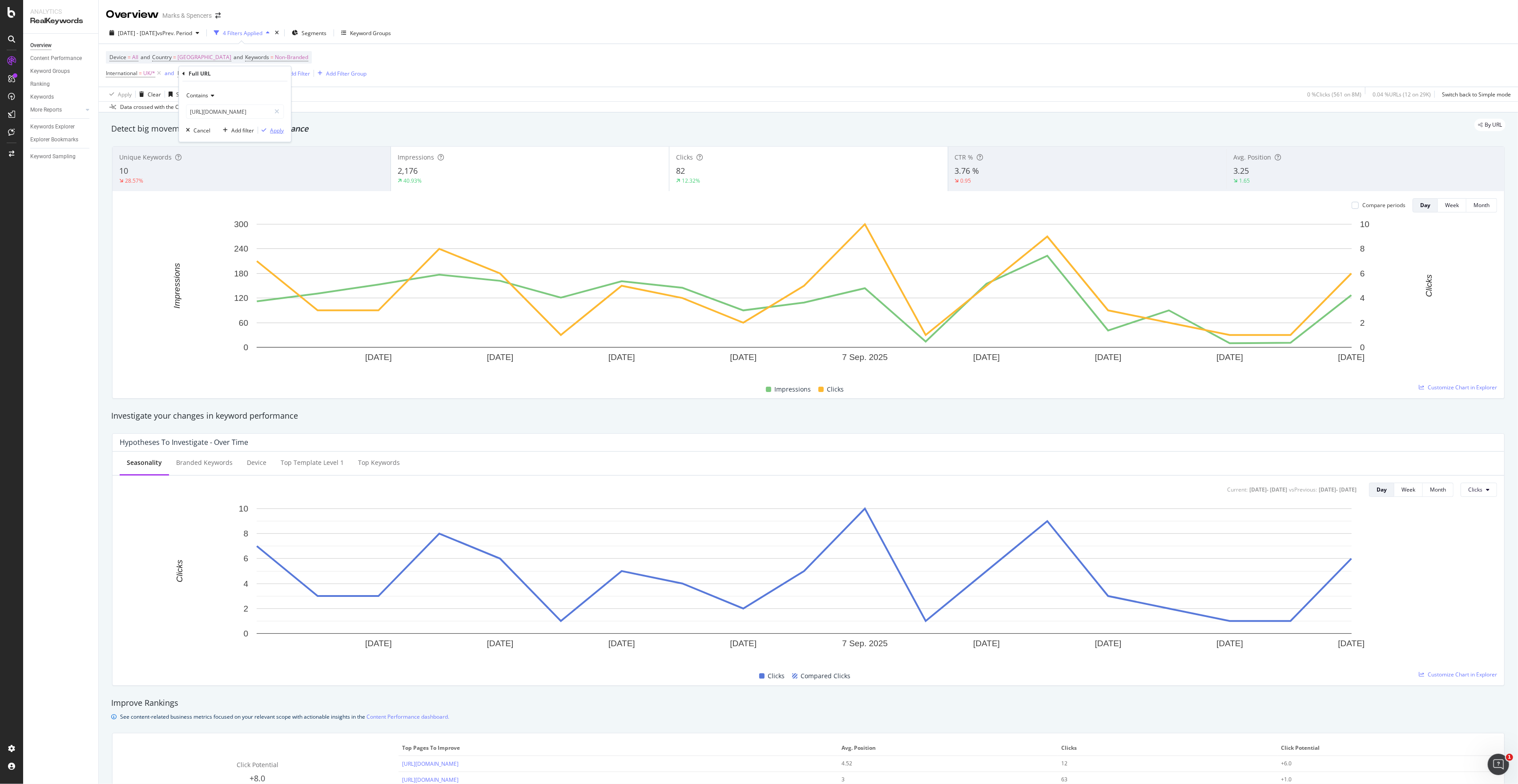
scroll to position [0, 0]
click at [278, 132] on div "Apply" at bounding box center [276, 130] width 14 height 8
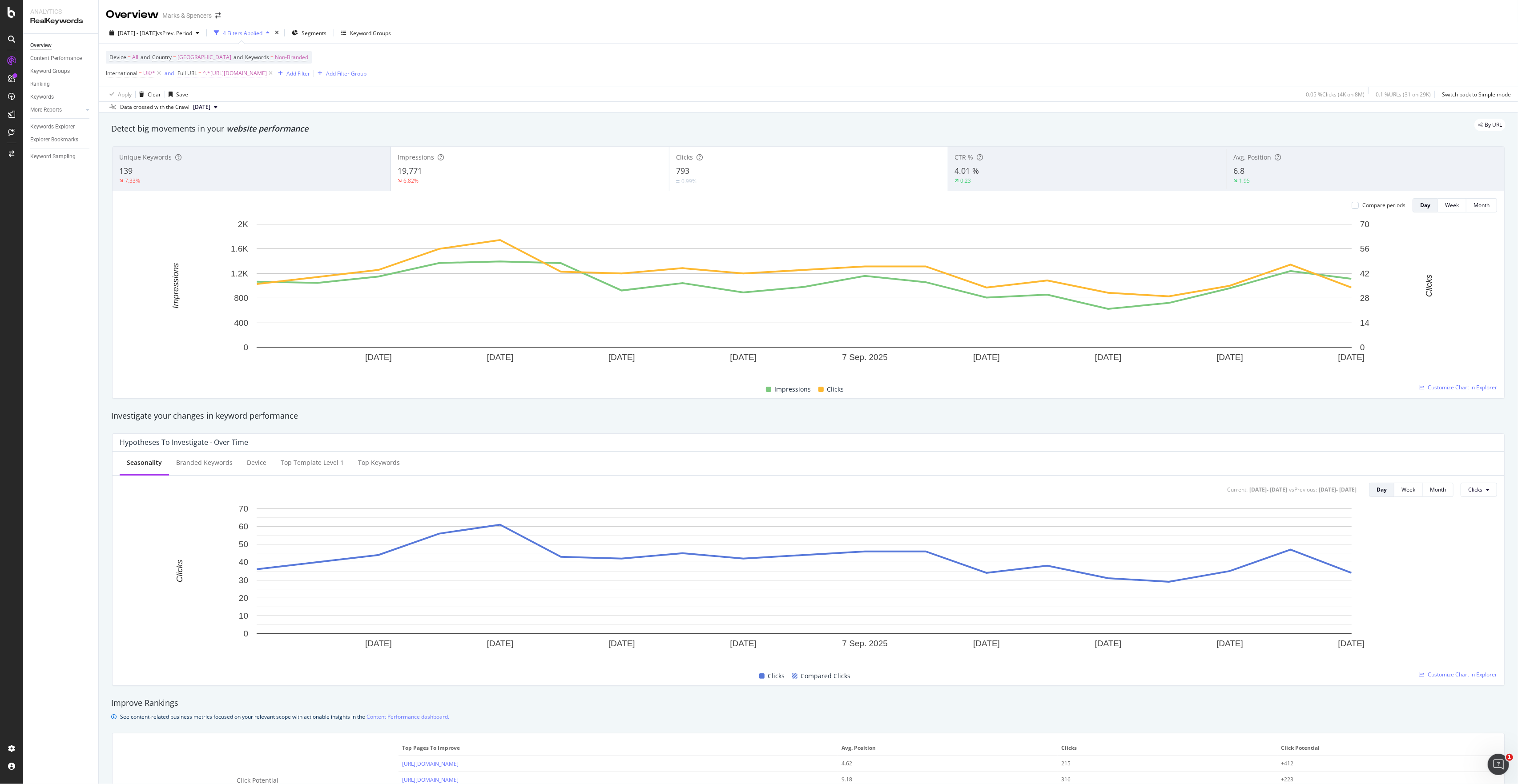
click at [267, 77] on span "^.*[URL][DOMAIN_NAME]" at bounding box center [235, 73] width 64 height 12
click at [248, 114] on input "[URL][DOMAIN_NAME]" at bounding box center [228, 111] width 84 height 14
paste input "n"
type input "[URL][DOMAIN_NAME]"
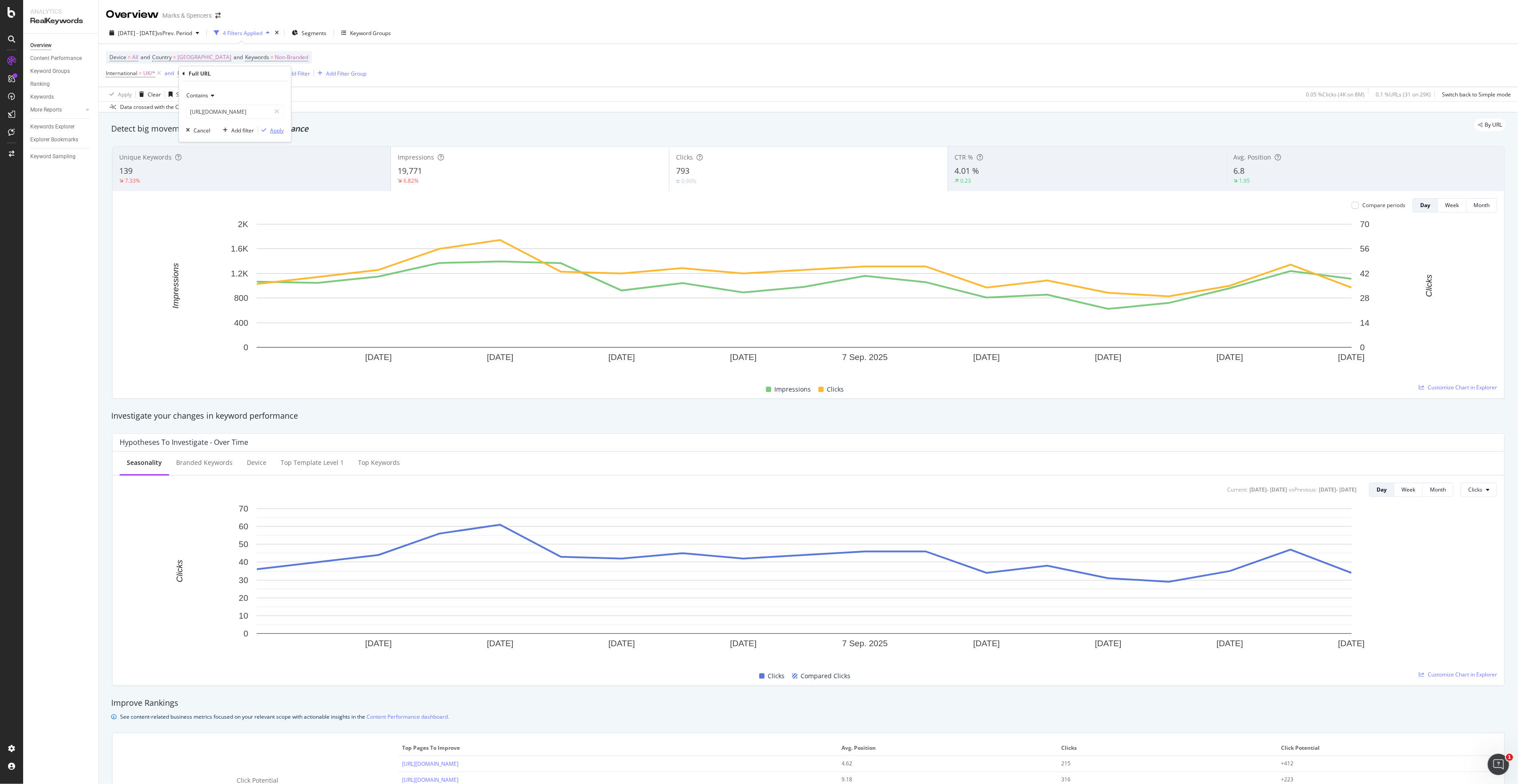
scroll to position [0, 0]
click at [279, 133] on div "Apply" at bounding box center [276, 130] width 14 height 8
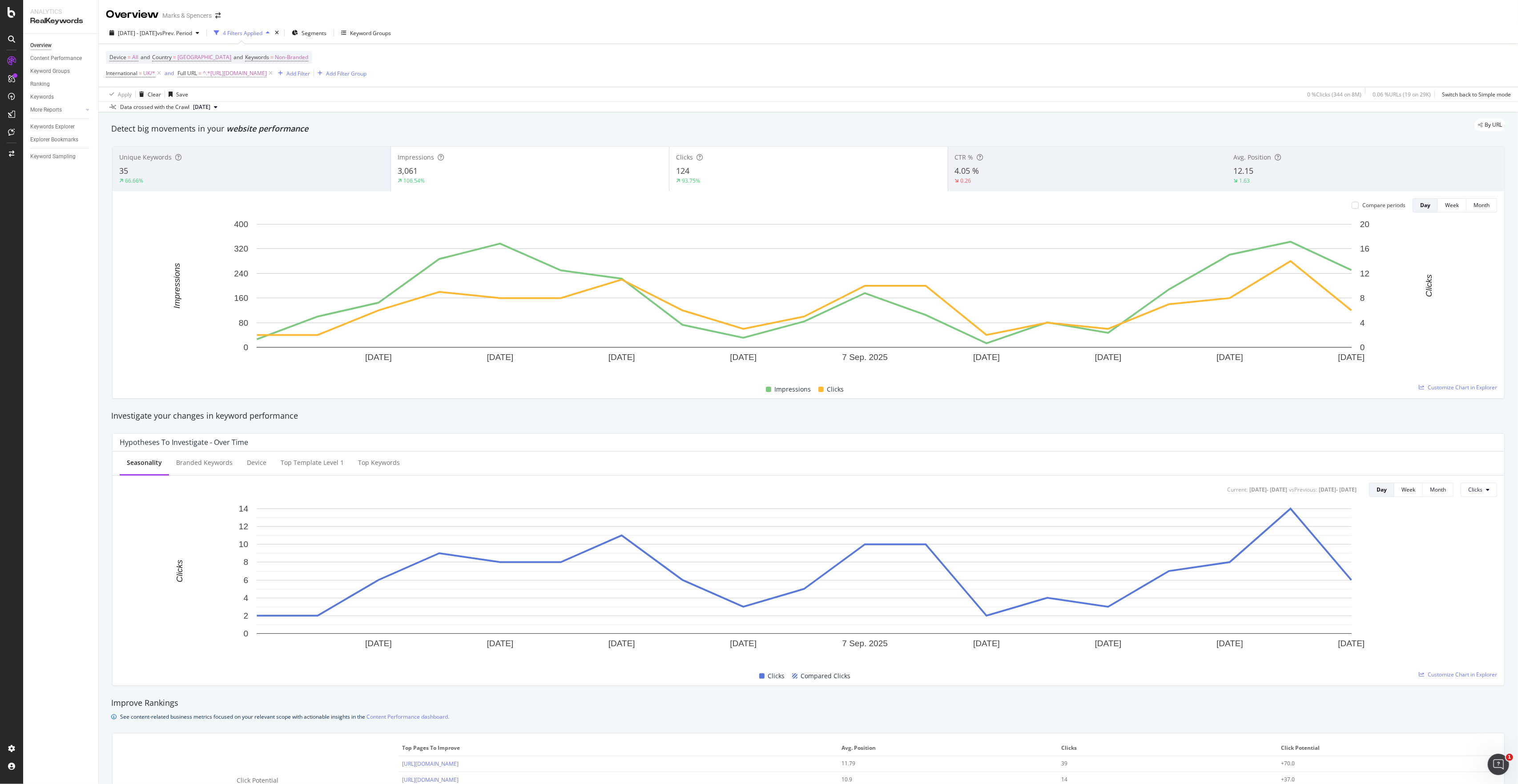
click at [267, 77] on span "^.*[URL][DOMAIN_NAME]" at bounding box center [235, 73] width 64 height 12
click at [251, 114] on input "[URL][DOMAIN_NAME]" at bounding box center [228, 111] width 84 height 14
type input "[URL][DOMAIN_NAME]"
click at [278, 132] on div "Apply" at bounding box center [276, 130] width 14 height 8
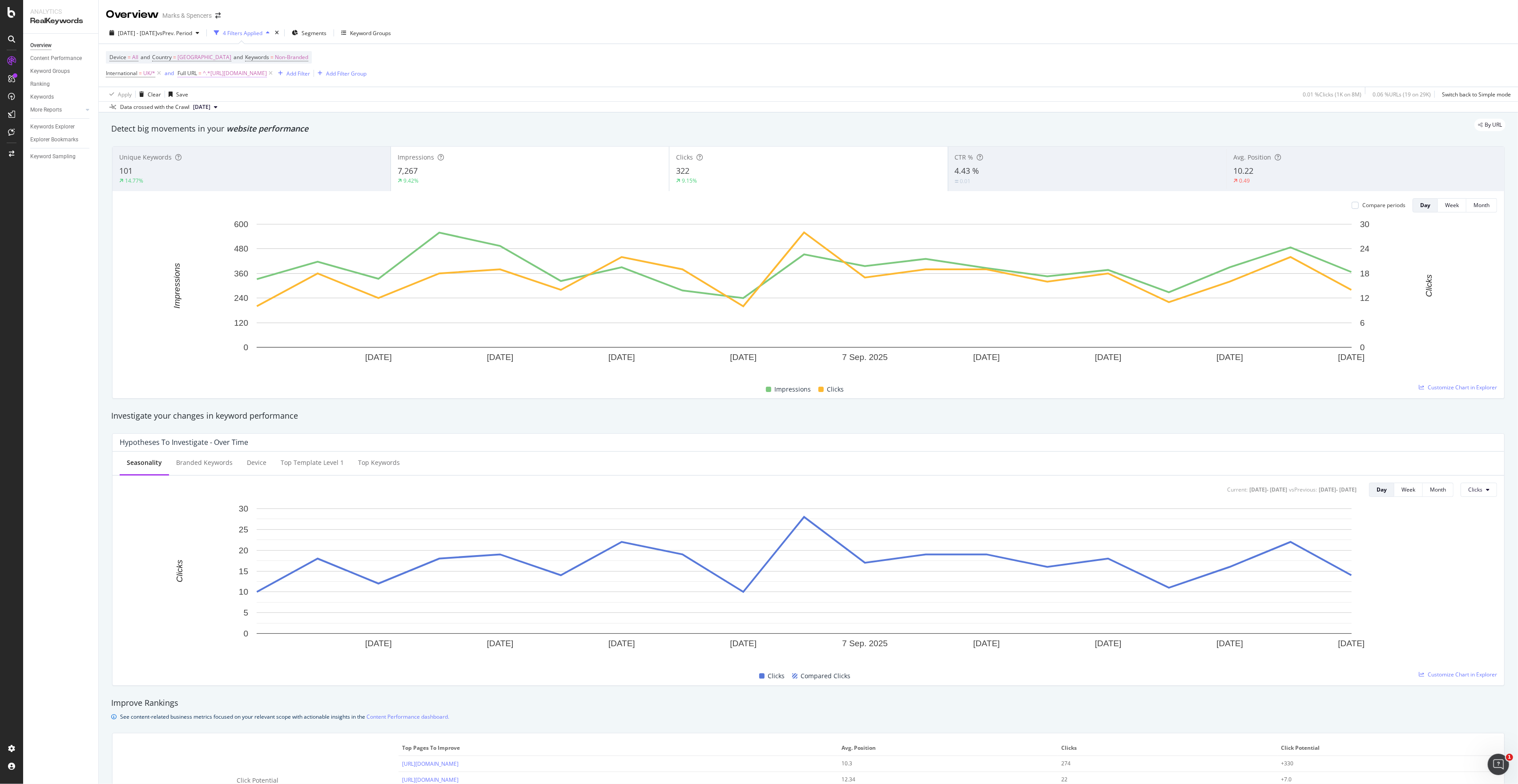
click at [267, 77] on span "^.*[URL][DOMAIN_NAME]" at bounding box center [235, 73] width 64 height 12
click at [231, 109] on input "[URL][DOMAIN_NAME]" at bounding box center [228, 111] width 84 height 14
type input "[URL][DOMAIN_NAME]"
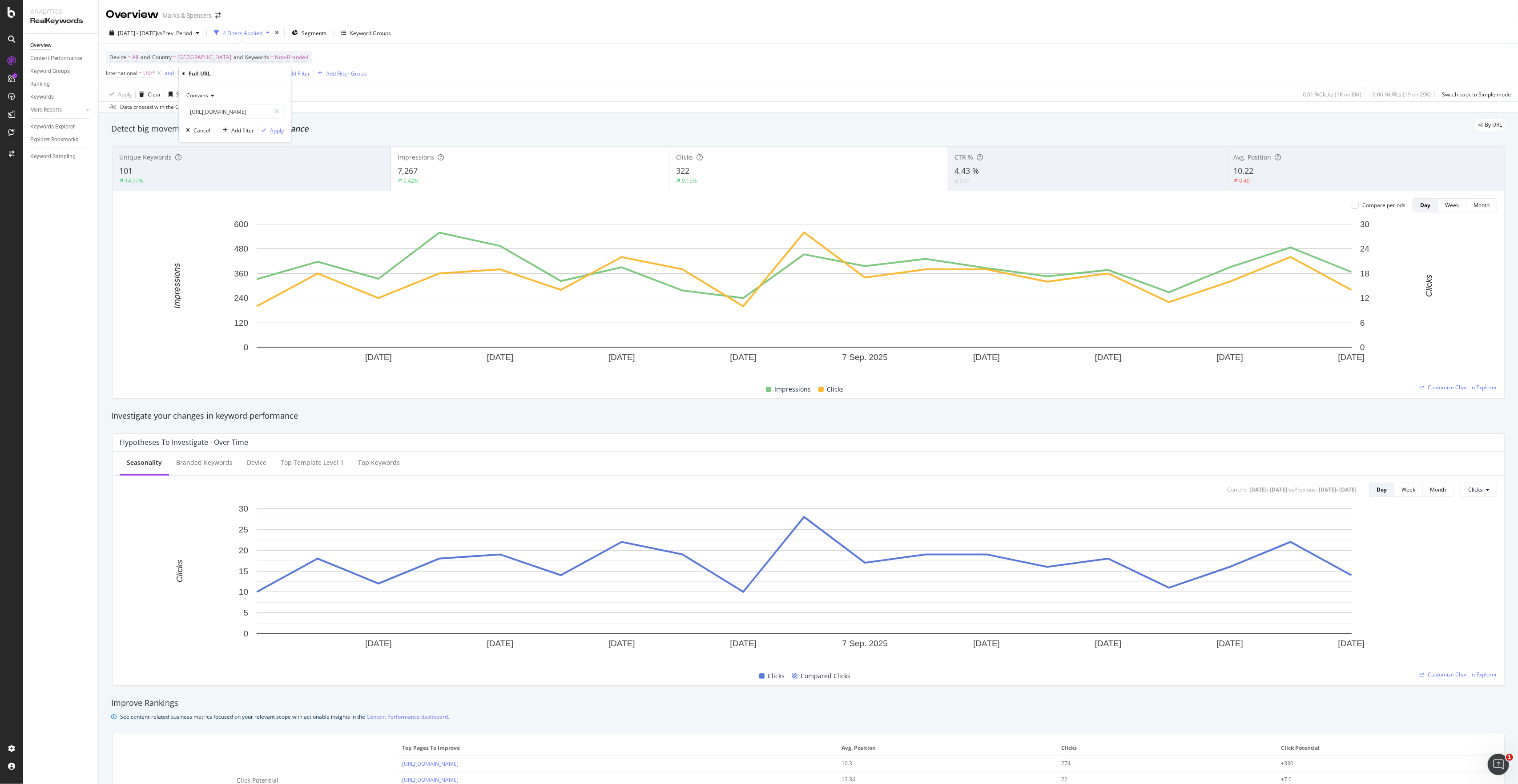
click at [278, 131] on div "Apply" at bounding box center [276, 130] width 14 height 8
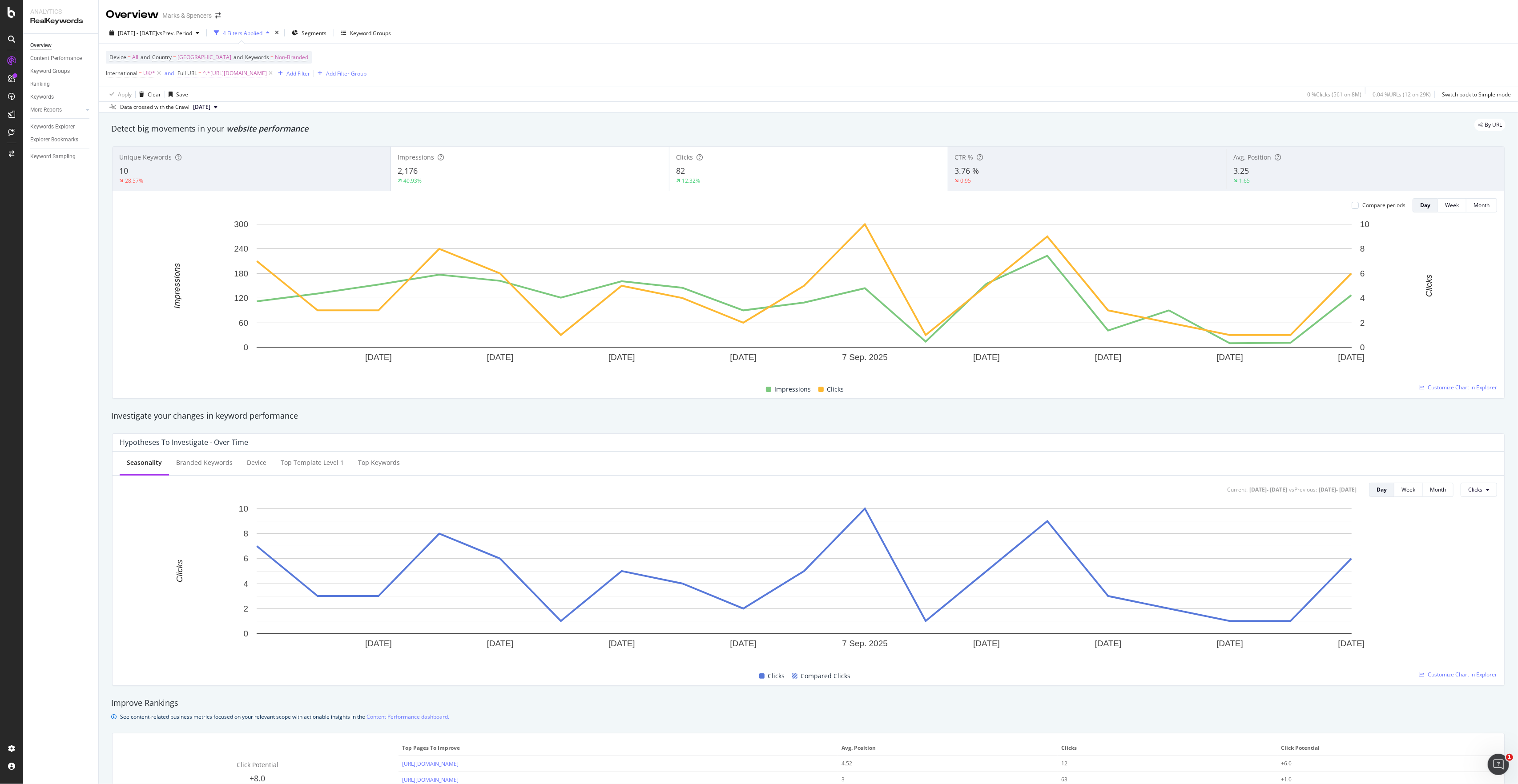
click at [267, 77] on span "^.*[URL][DOMAIN_NAME]" at bounding box center [235, 73] width 64 height 12
click at [236, 110] on input "[URL][DOMAIN_NAME]" at bounding box center [228, 111] width 84 height 14
type input "[URL][DOMAIN_NAME]"
click at [274, 130] on div "Apply" at bounding box center [276, 130] width 14 height 8
